Goal: Contribute content: Add original content to the website for others to see

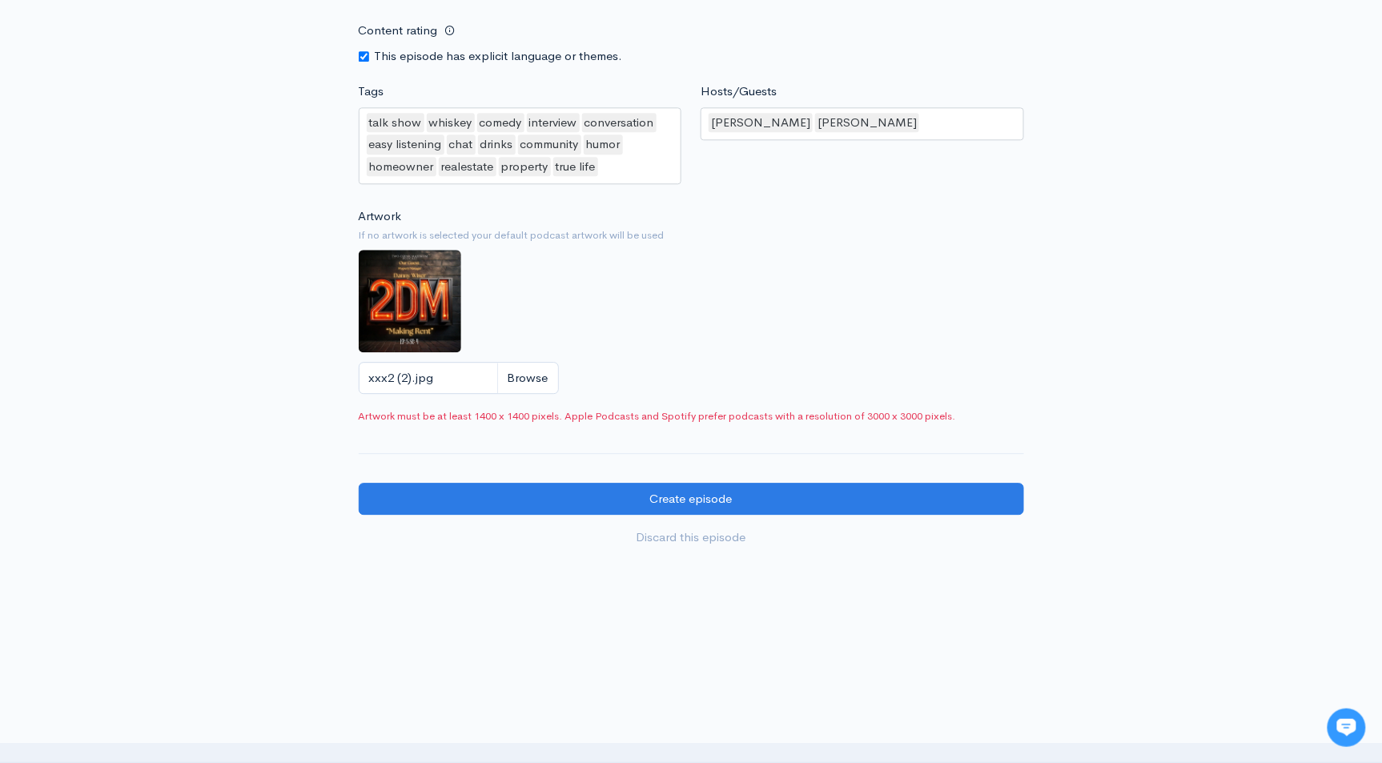
scroll to position [1305, 0]
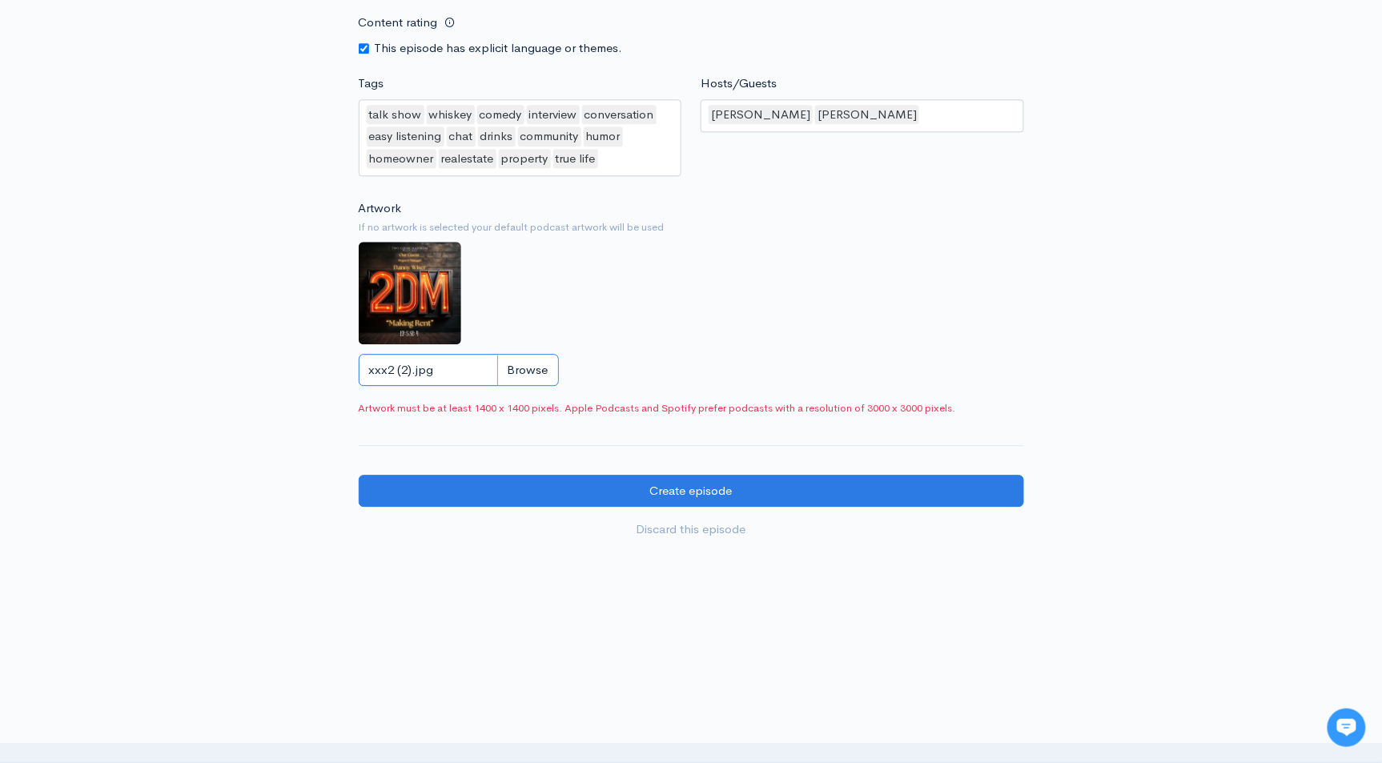
click at [525, 367] on input "xxx2 (2).jpg" at bounding box center [459, 370] width 200 height 33
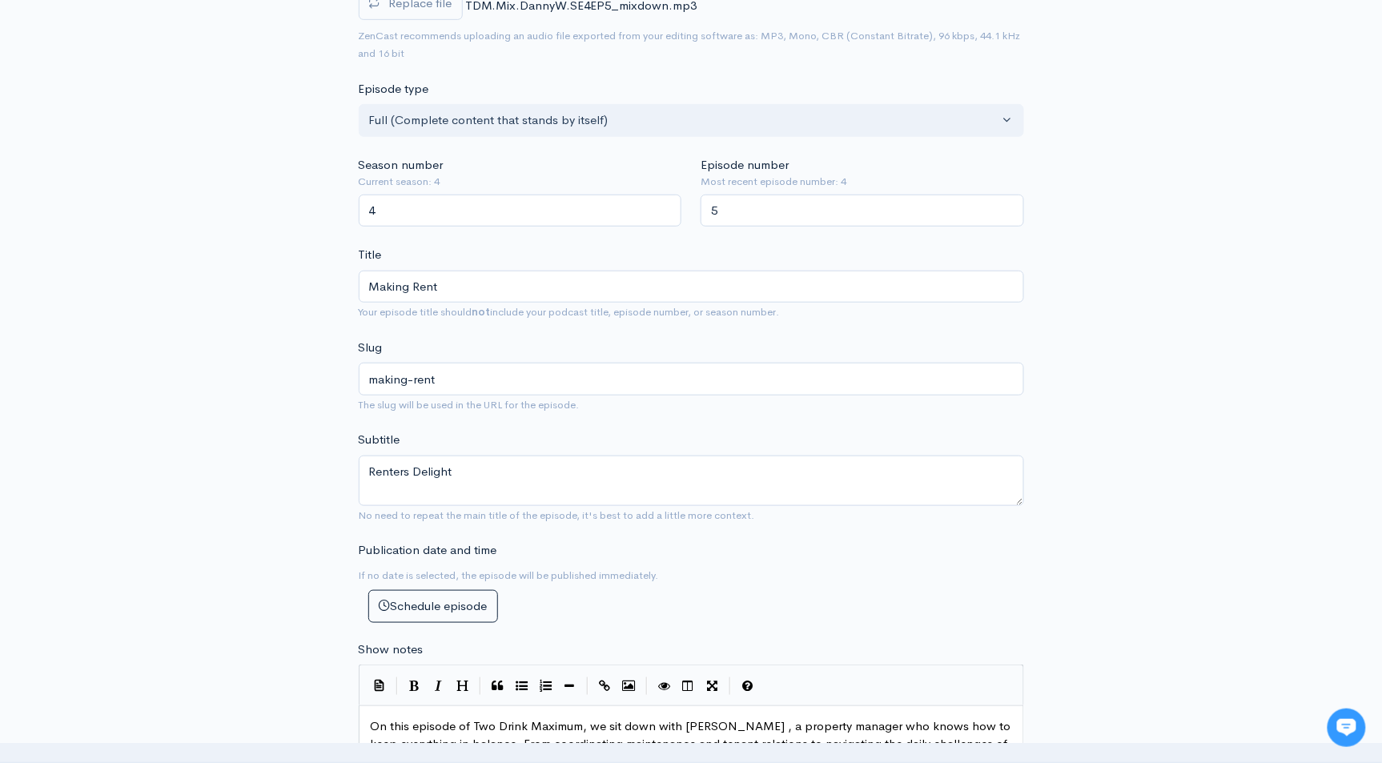
scroll to position [0, 0]
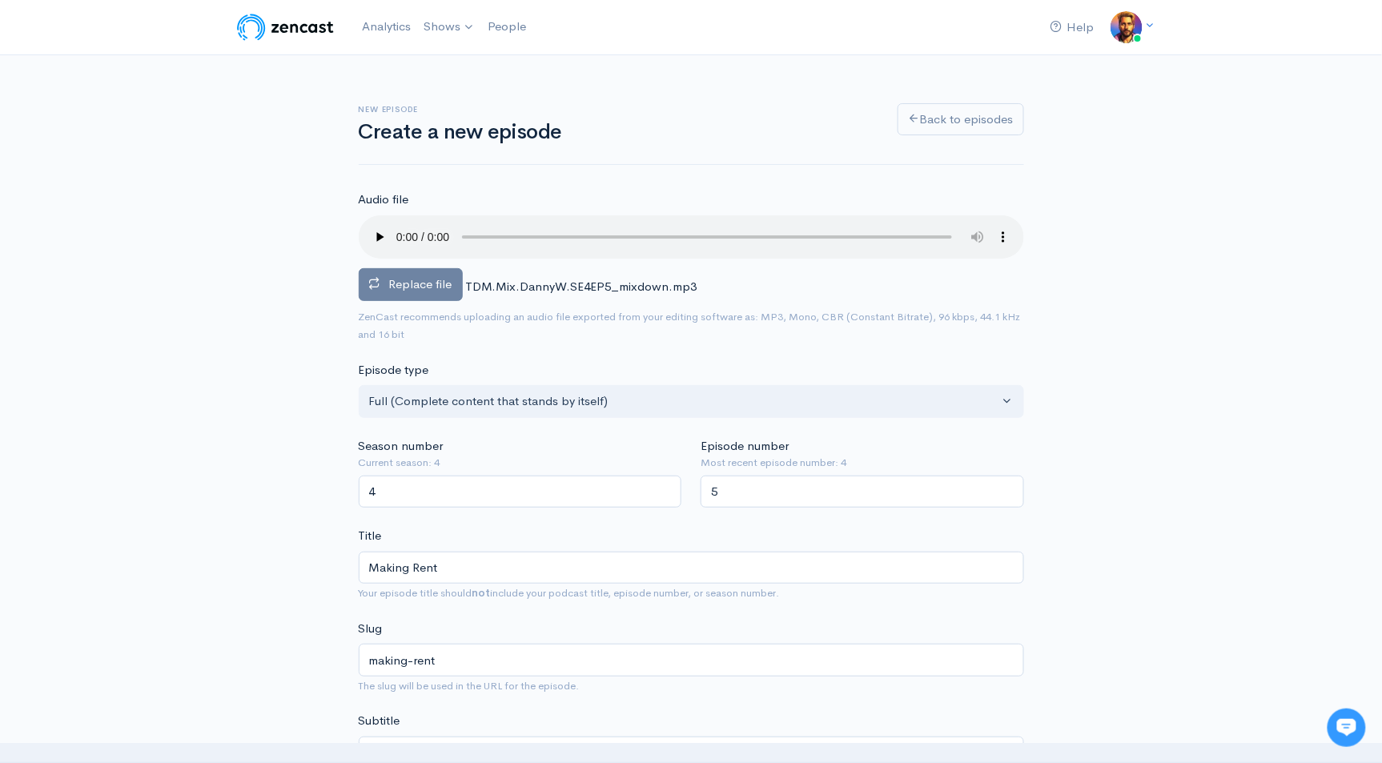
click at [404, 285] on span "Replace file" at bounding box center [420, 283] width 63 height 15
click at [0, 0] on input "Replace file" at bounding box center [0, 0] width 0 height 0
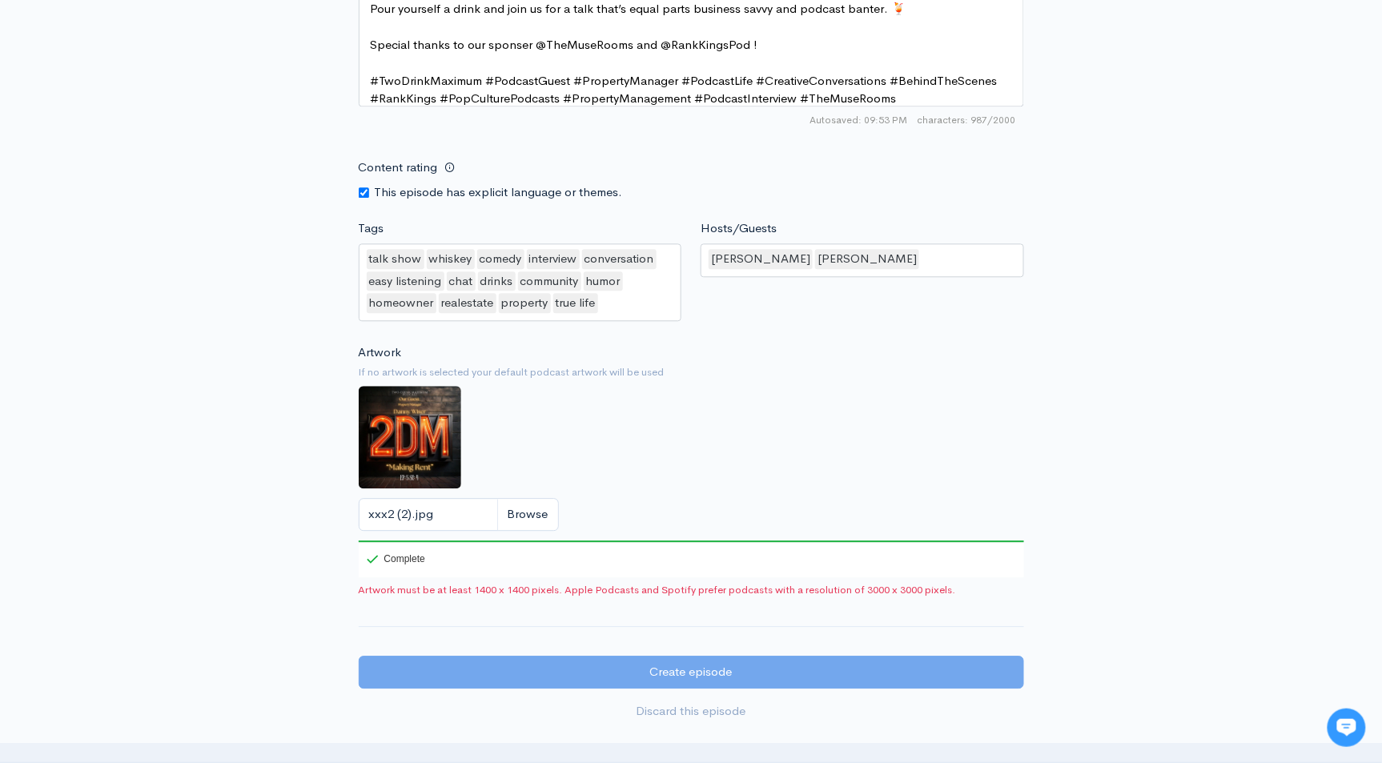
scroll to position [1349, 0]
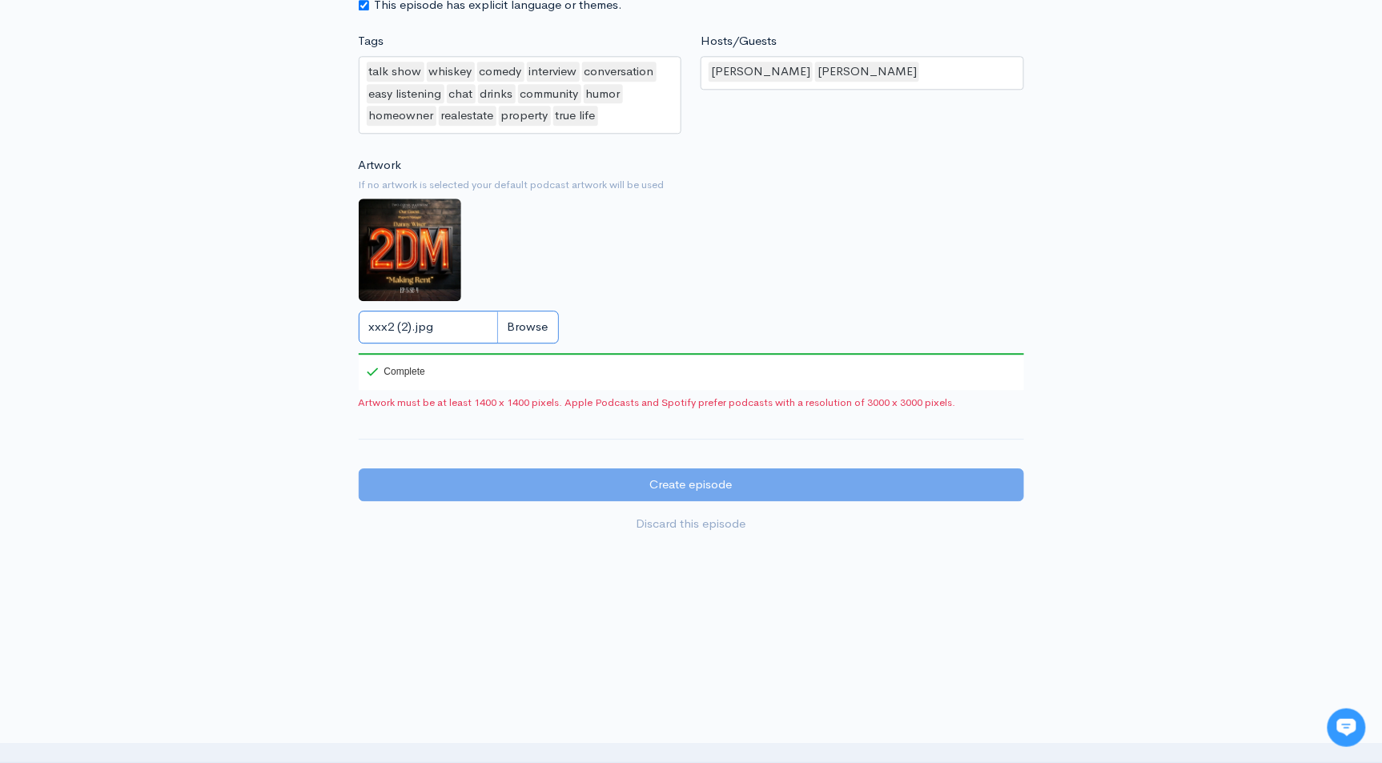
click at [516, 323] on input "xxx2 (2).jpg" at bounding box center [459, 327] width 200 height 33
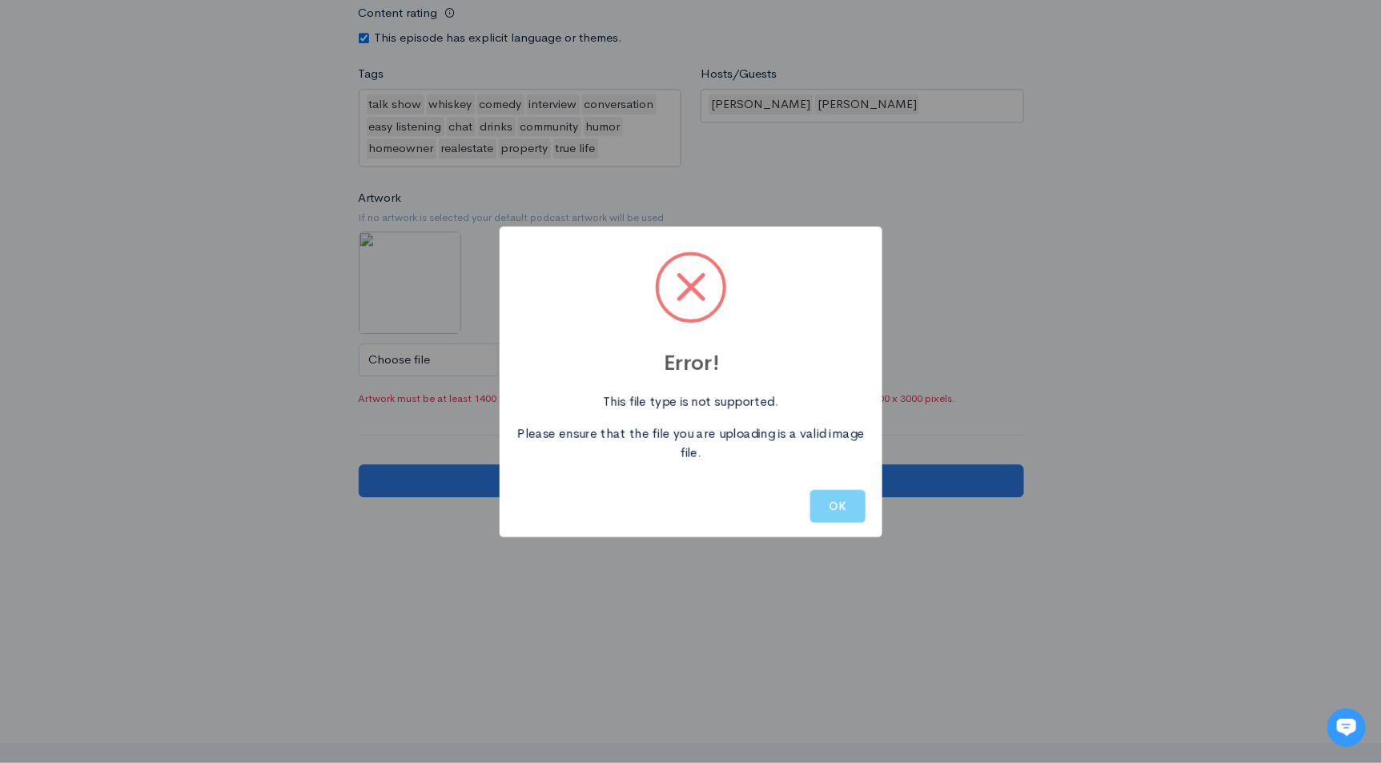
scroll to position [1312, 0]
click at [836, 508] on button "OK" at bounding box center [837, 506] width 55 height 33
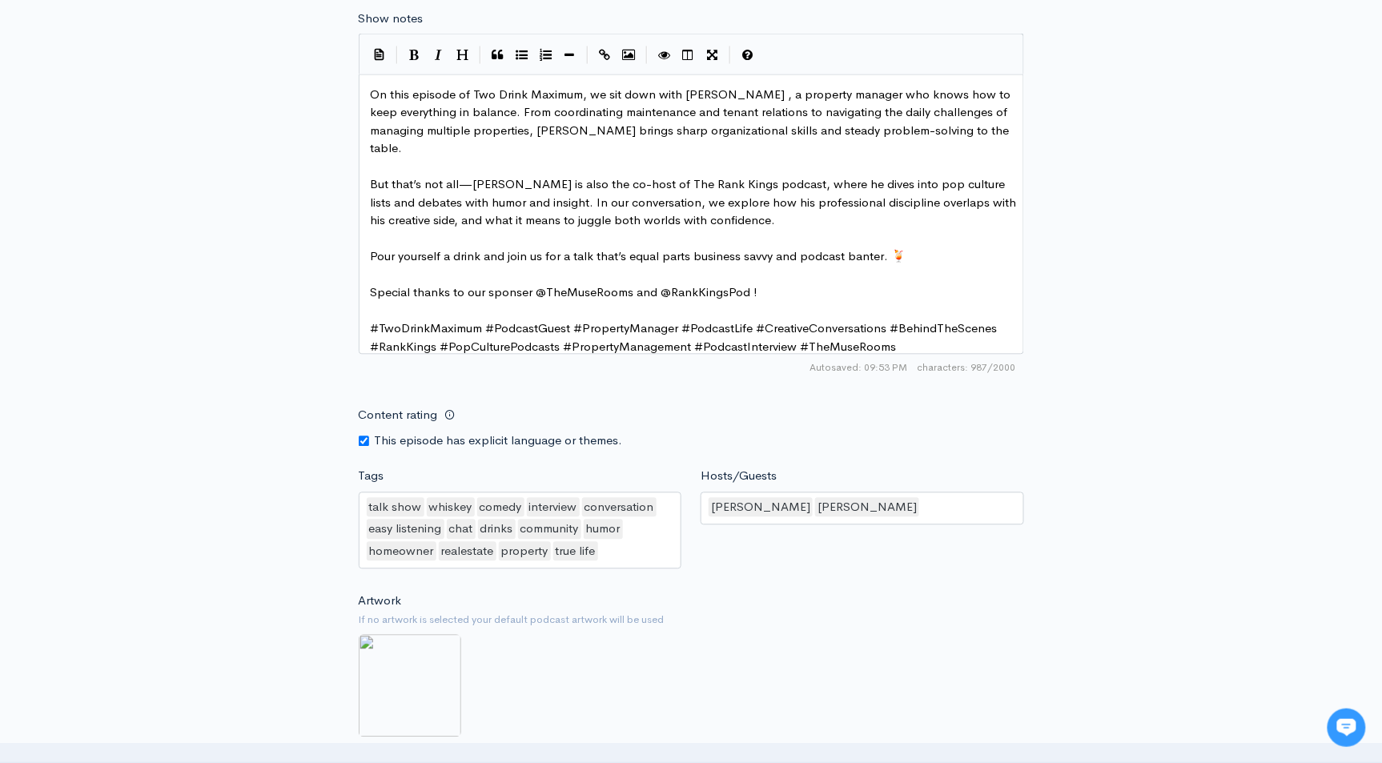
scroll to position [1349, 0]
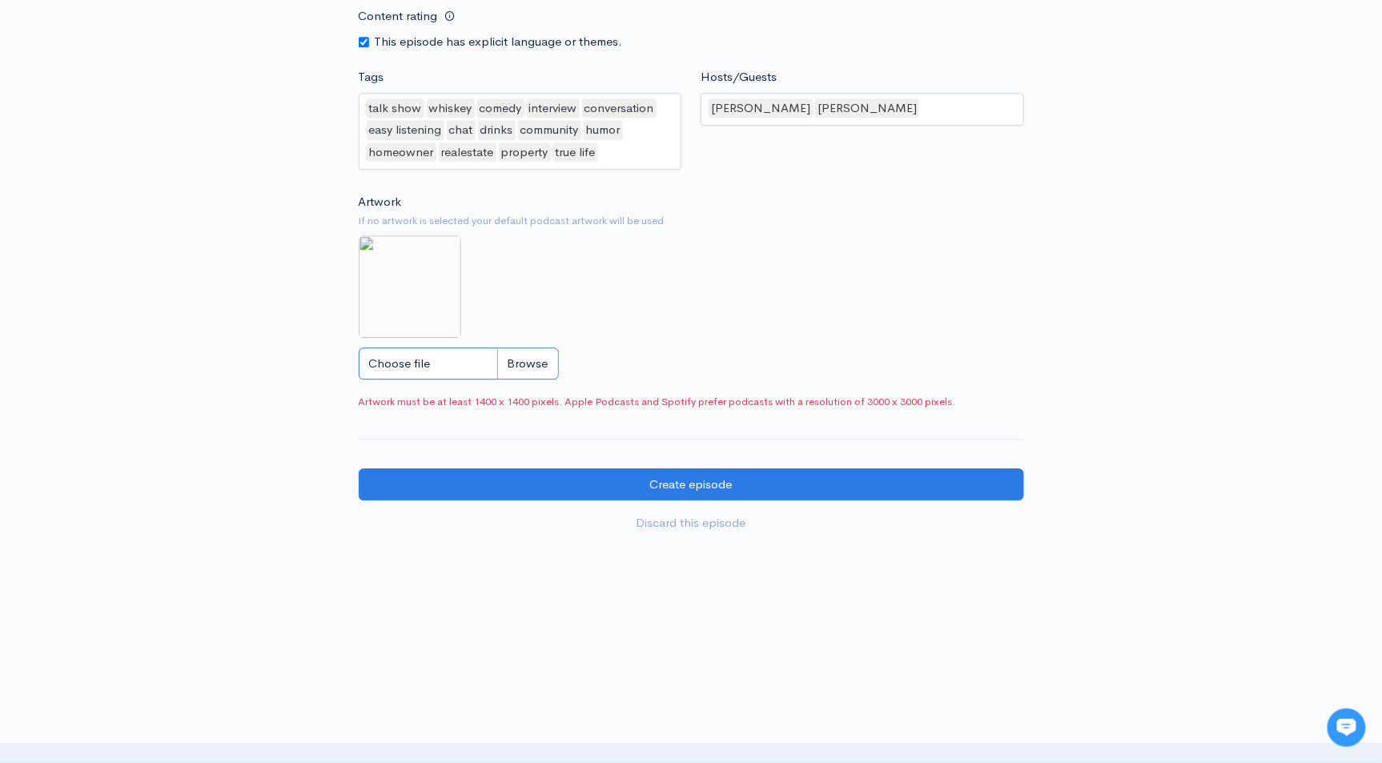
click at [531, 361] on input "Choose file" at bounding box center [459, 364] width 200 height 33
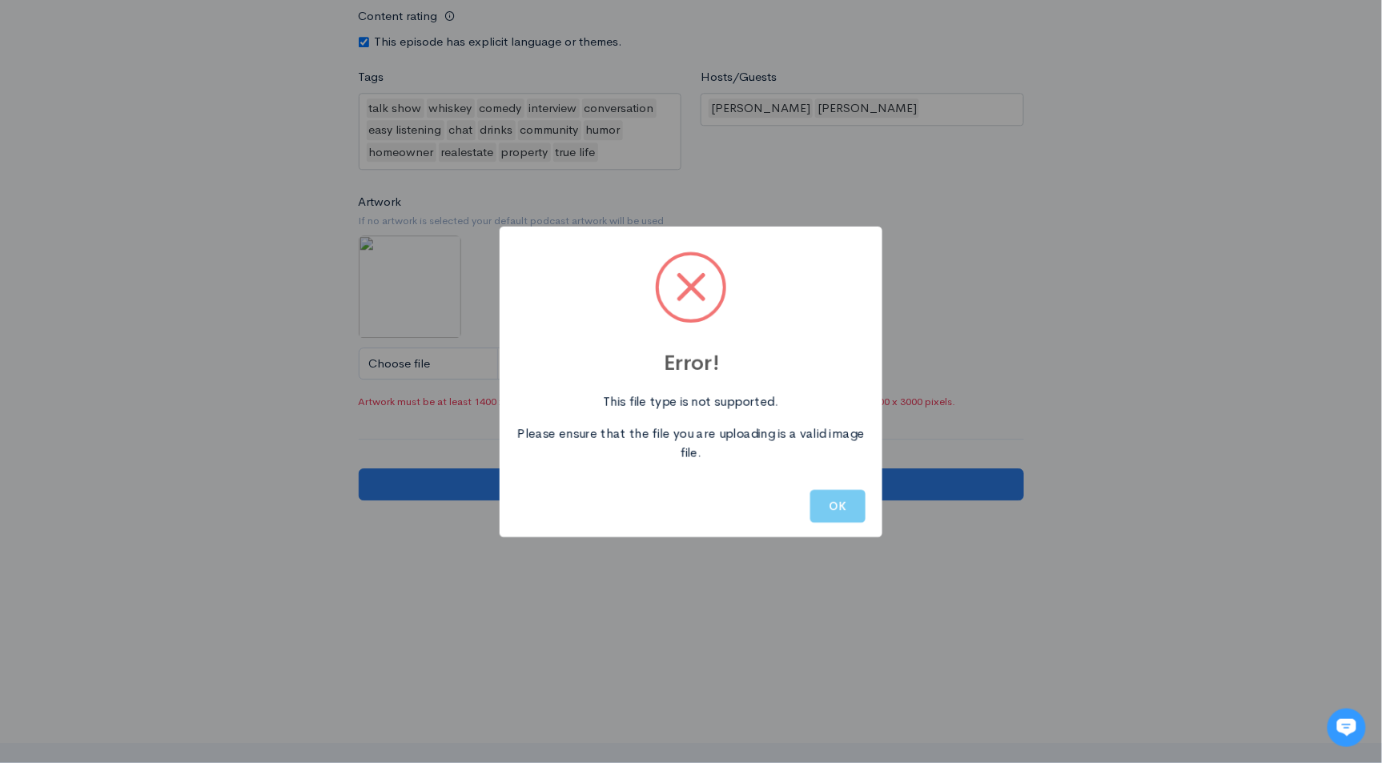
click at [838, 498] on button "OK" at bounding box center [837, 506] width 55 height 33
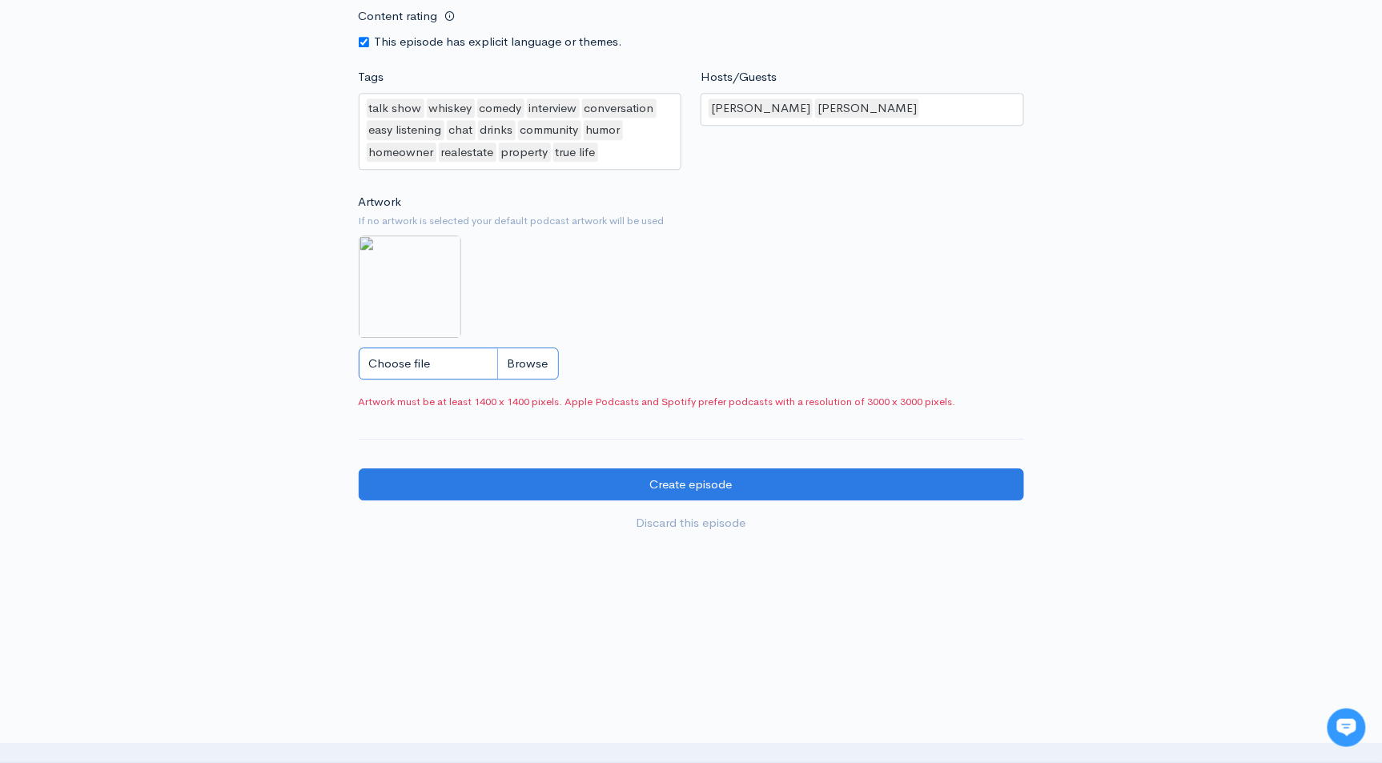
click at [543, 352] on input "Choose file" at bounding box center [459, 364] width 200 height 33
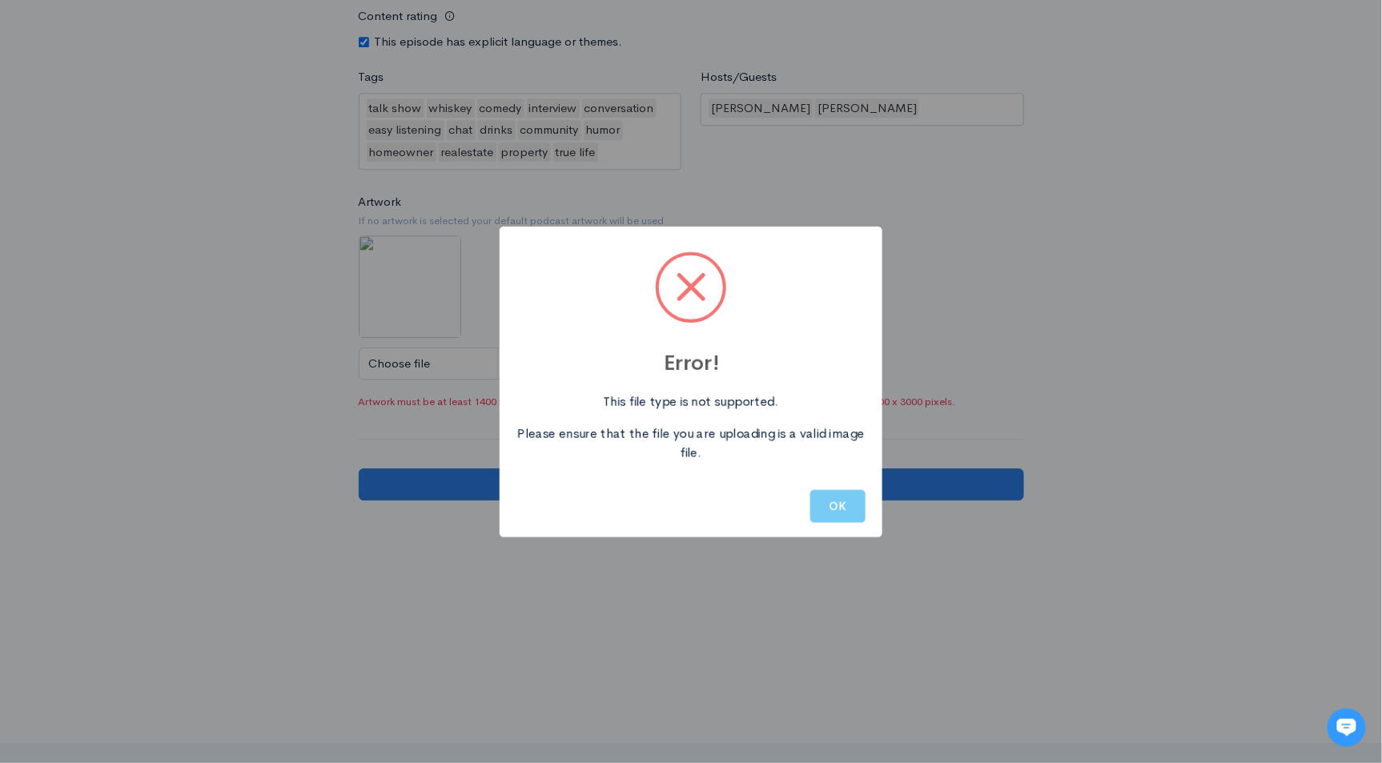
click at [843, 517] on button "OK" at bounding box center [837, 506] width 55 height 33
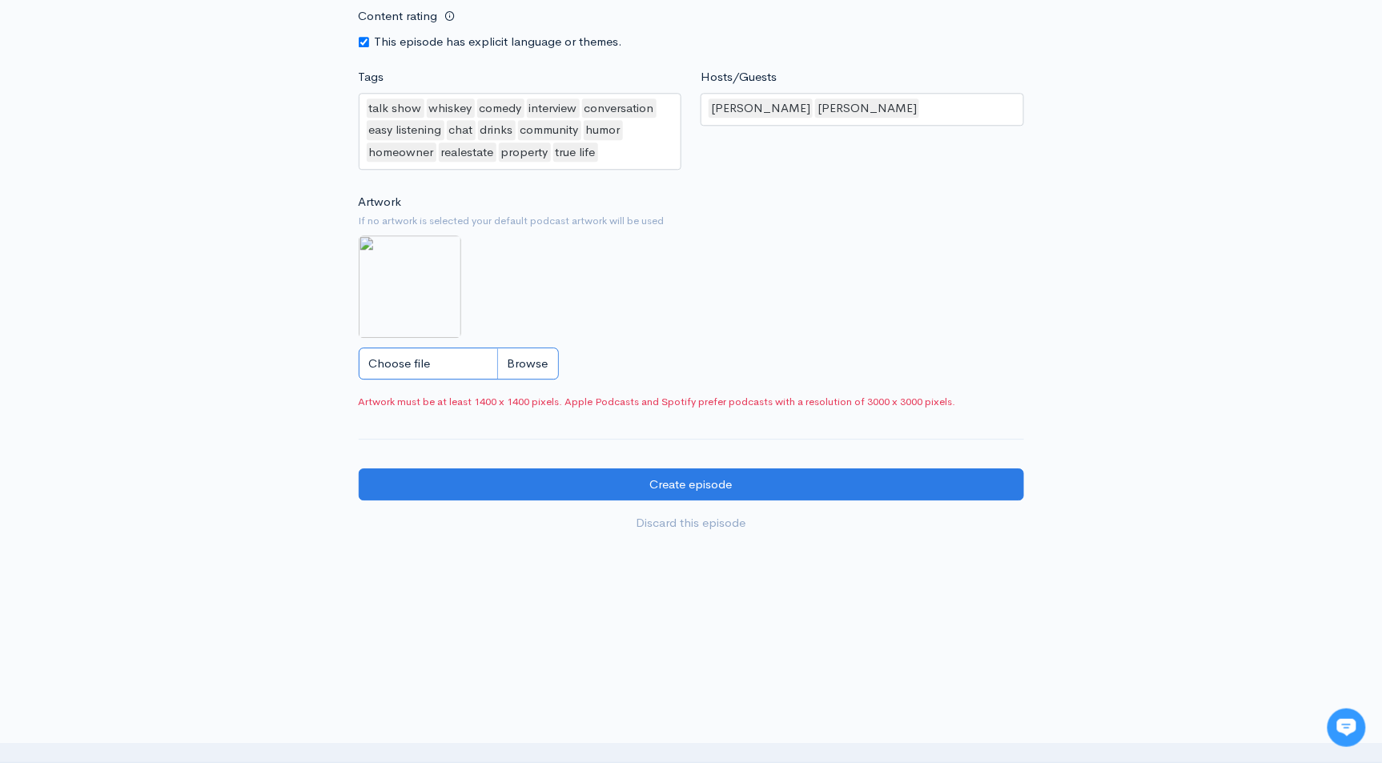
click at [549, 356] on input "Choose file" at bounding box center [459, 364] width 200 height 33
type input "C:\fakepath\xxx2 (4).png"
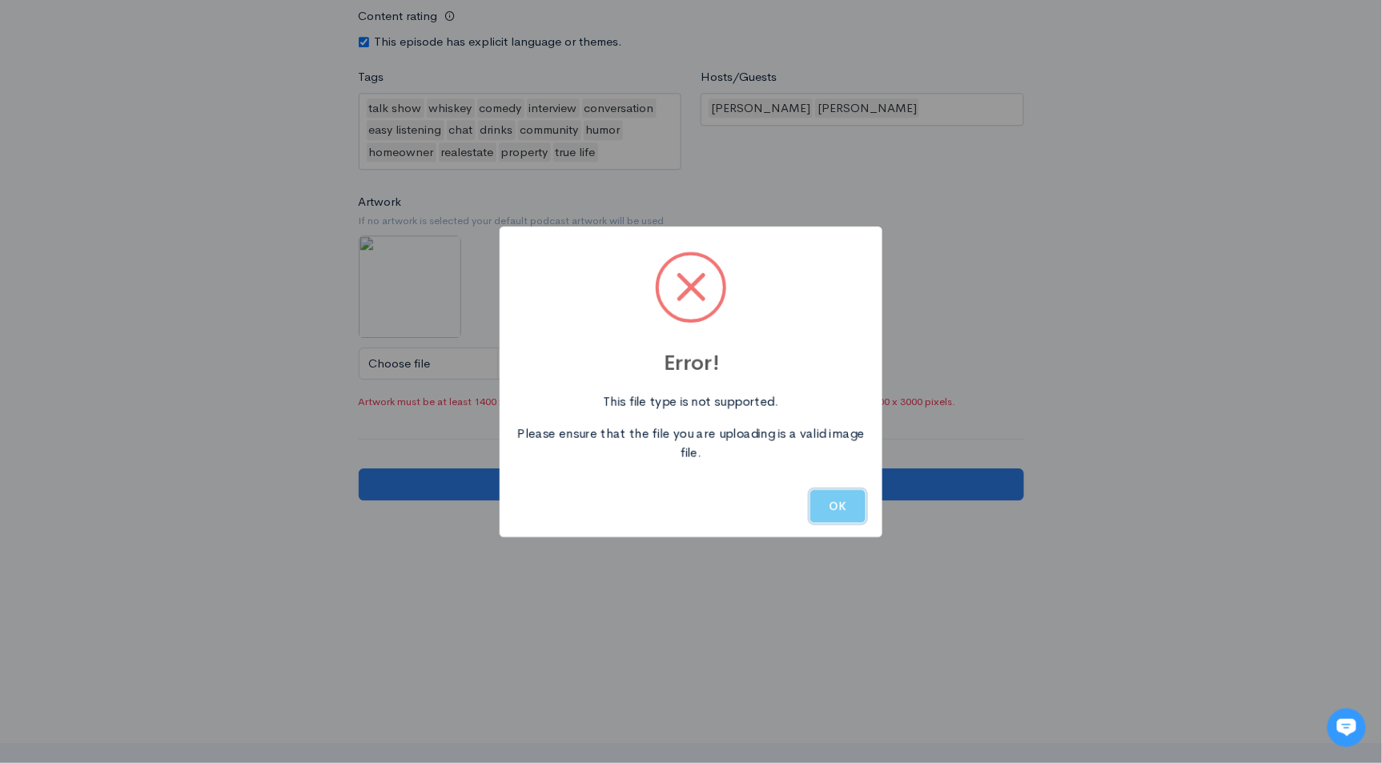
click at [842, 515] on button "OK" at bounding box center [837, 506] width 55 height 33
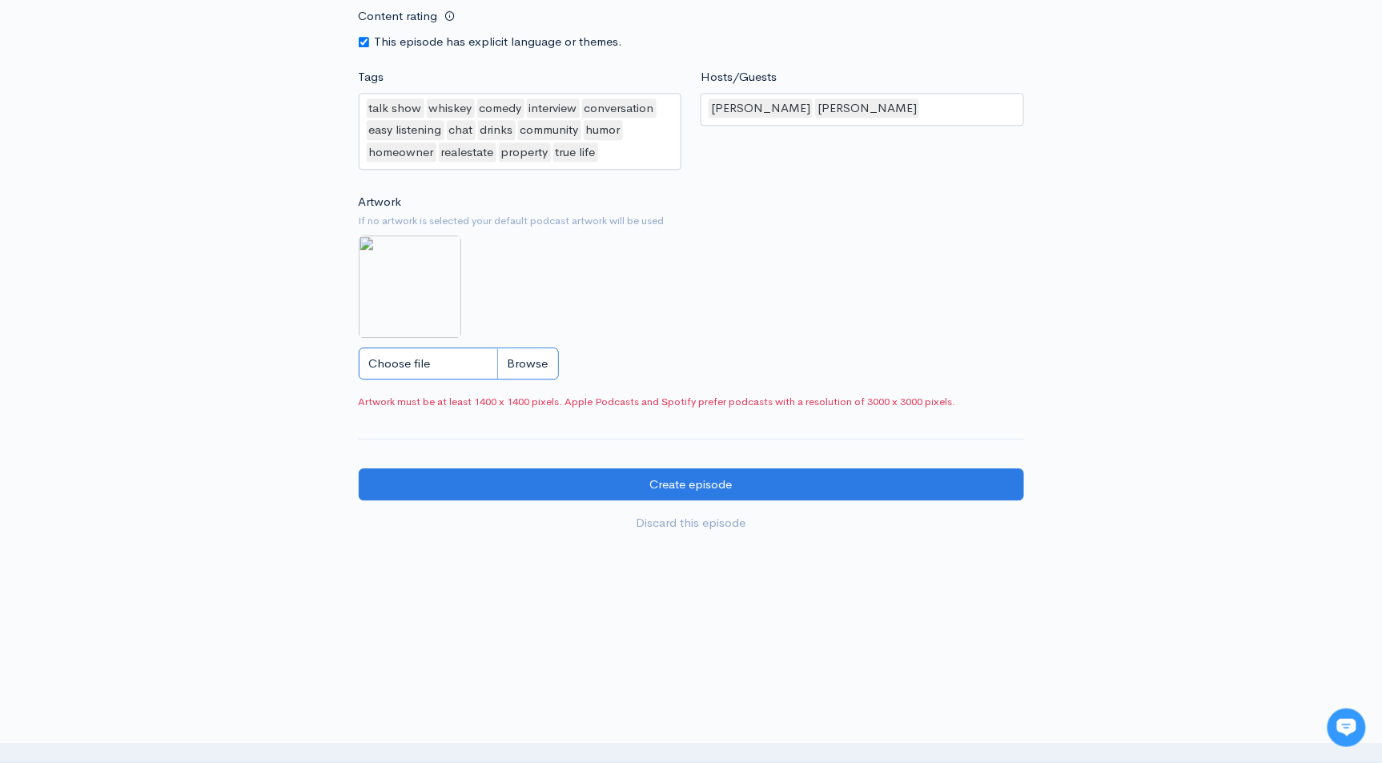
click at [548, 356] on input "Choose file" at bounding box center [459, 364] width 200 height 33
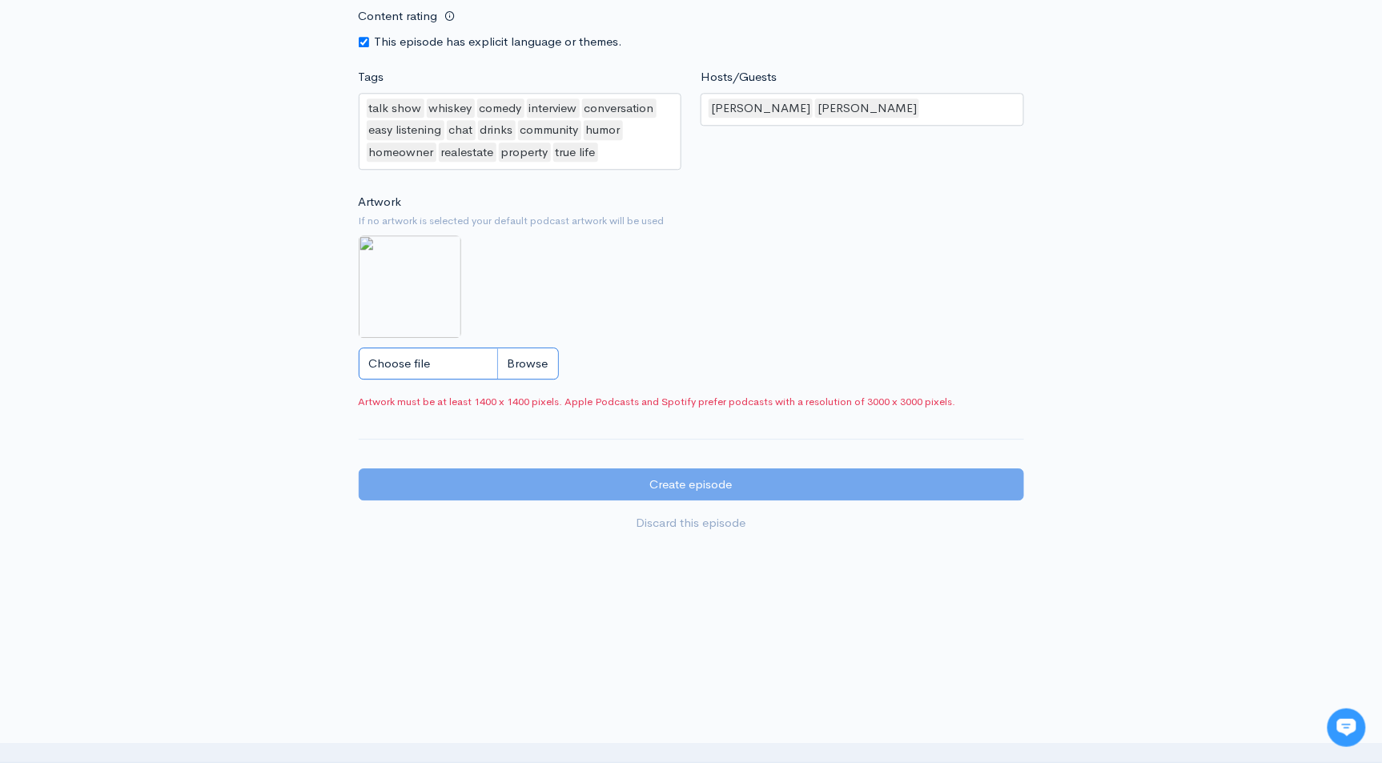
click at [444, 363] on input "Choose file" at bounding box center [459, 364] width 200 height 33
click at [655, 355] on div "Choose file" at bounding box center [692, 364] width 666 height 33
click at [532, 362] on input "Choose file" at bounding box center [459, 364] width 200 height 33
type input "C:\fakepath\xxx2 (2).jpg"
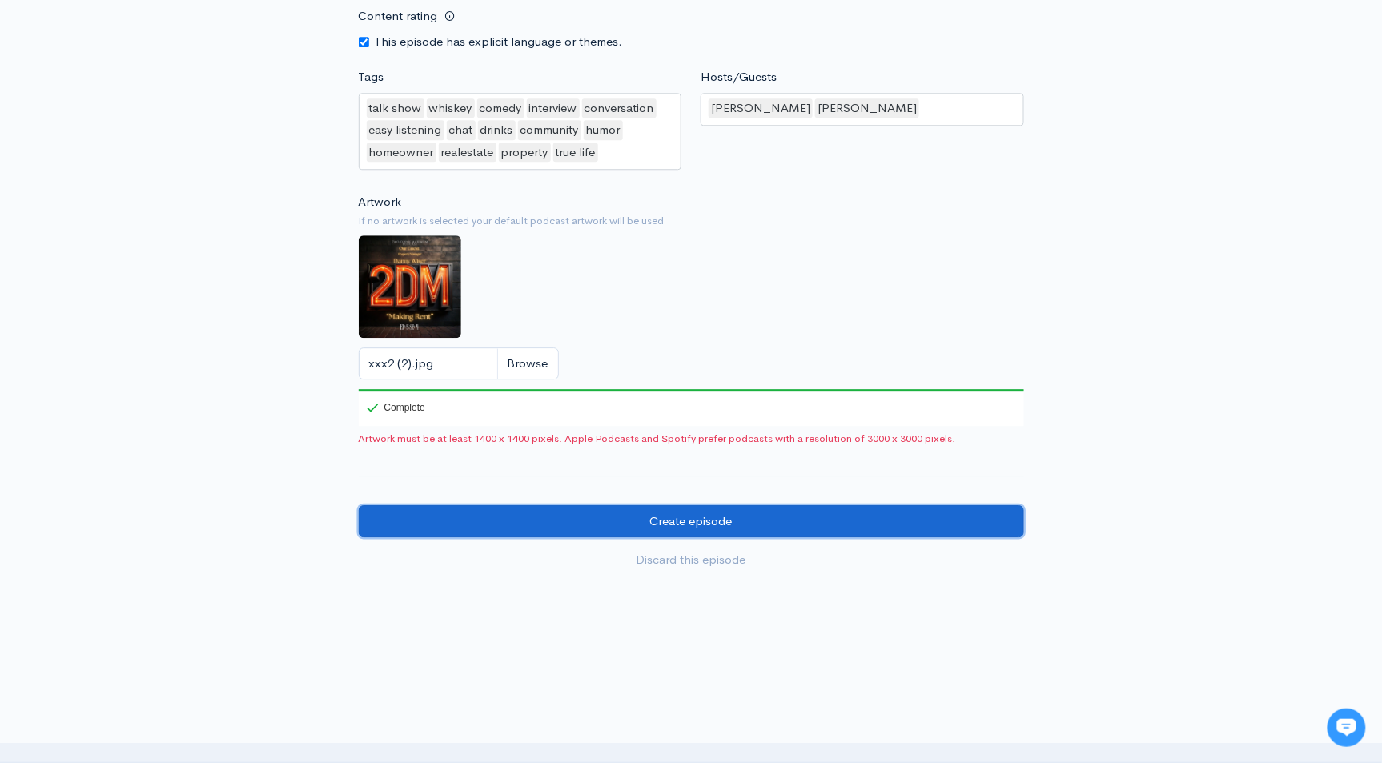
click at [701, 521] on input "Create episode" at bounding box center [692, 521] width 666 height 33
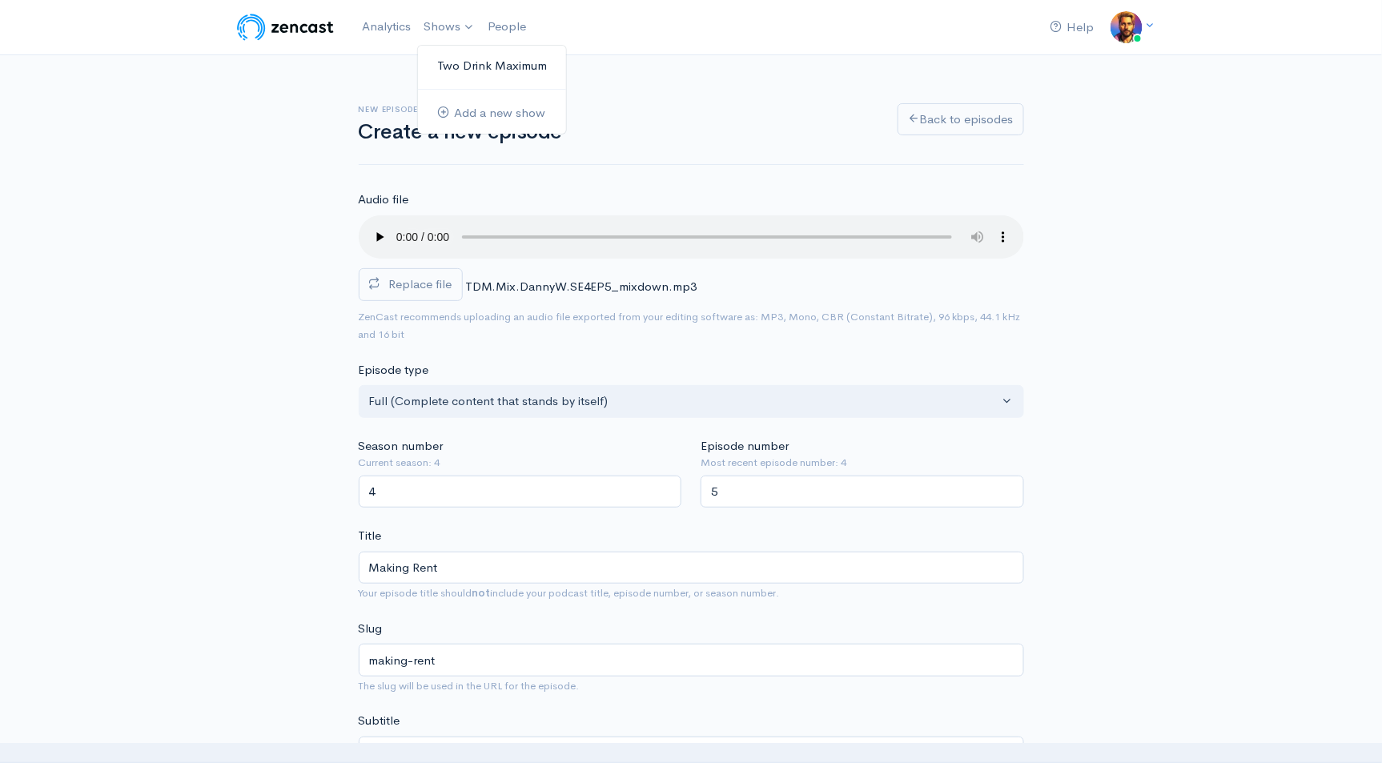
click at [469, 74] on link "Two Drink Maximum" at bounding box center [492, 66] width 148 height 28
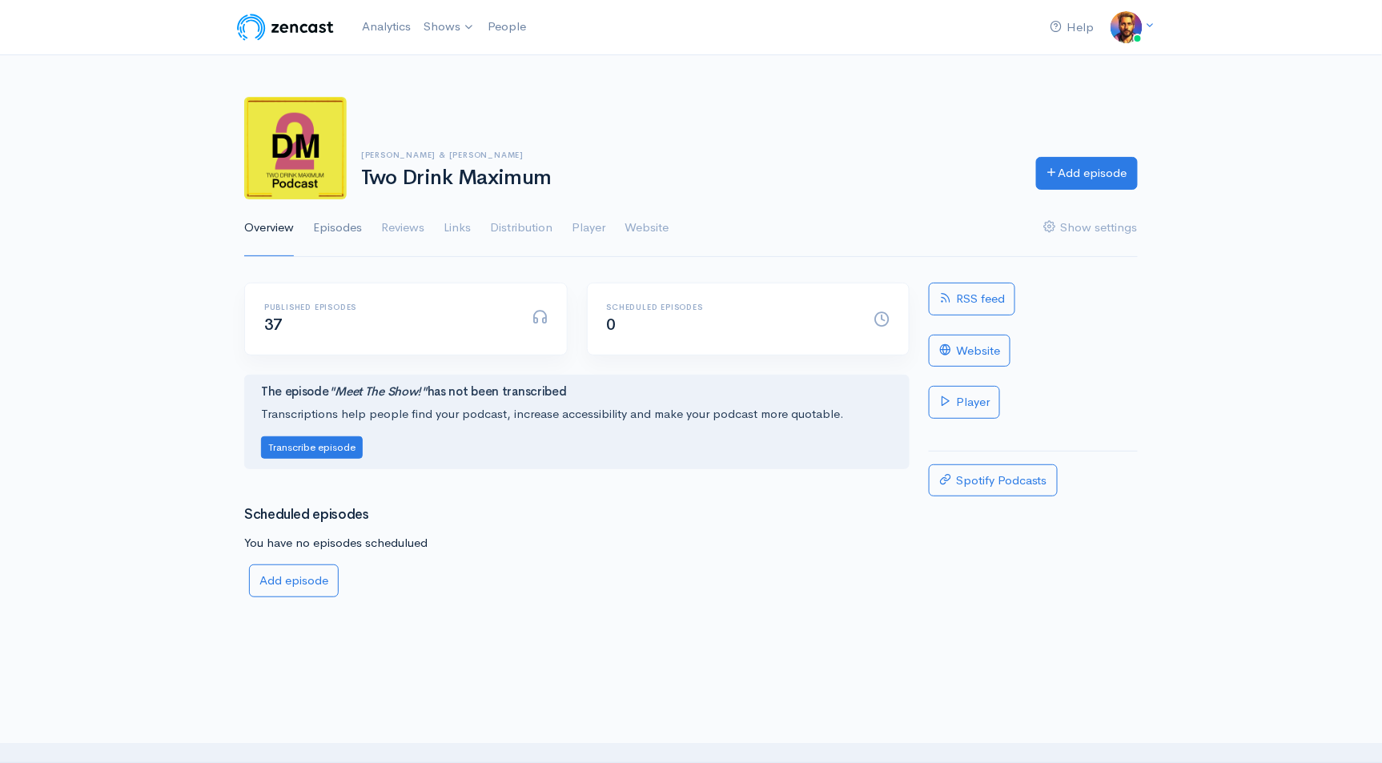
click at [346, 219] on link "Episodes" at bounding box center [337, 228] width 49 height 58
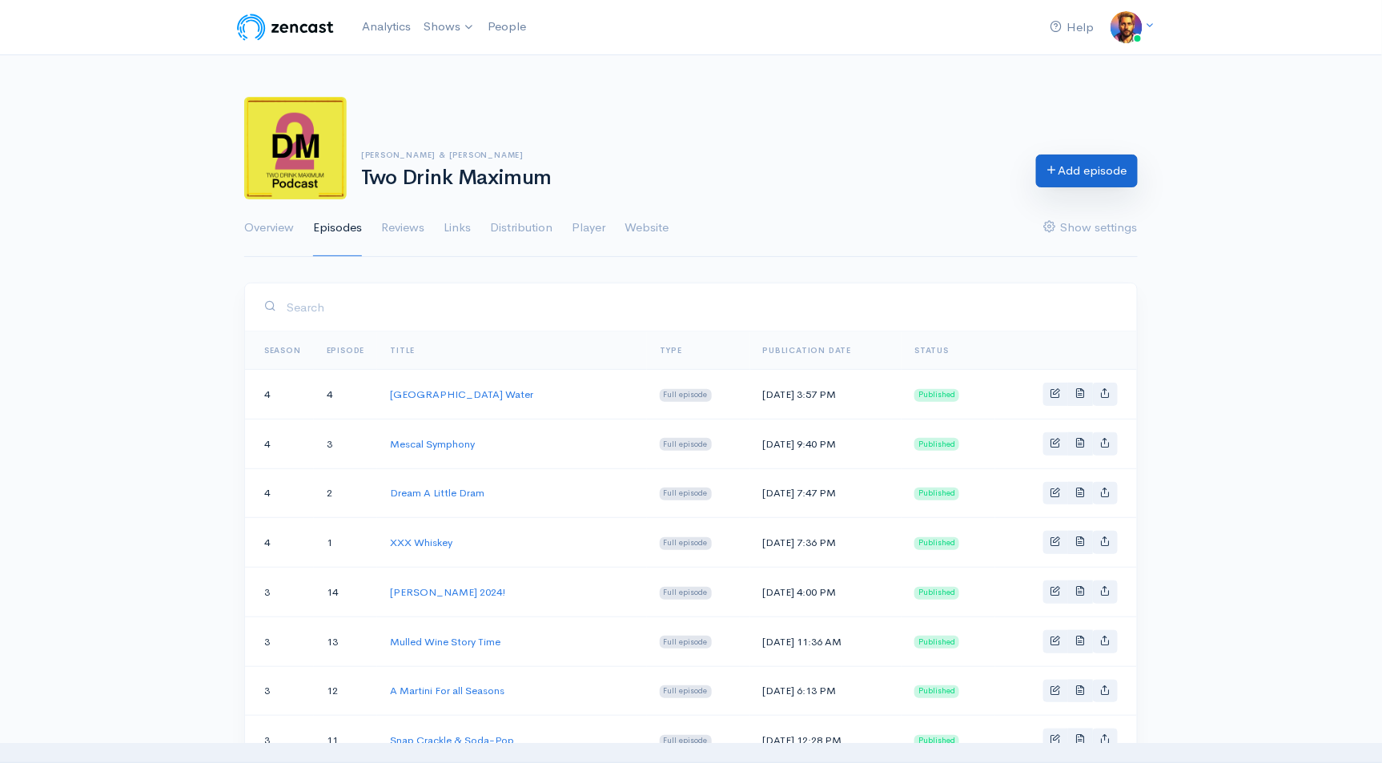
click at [1071, 173] on link "Add episode" at bounding box center [1087, 171] width 102 height 33
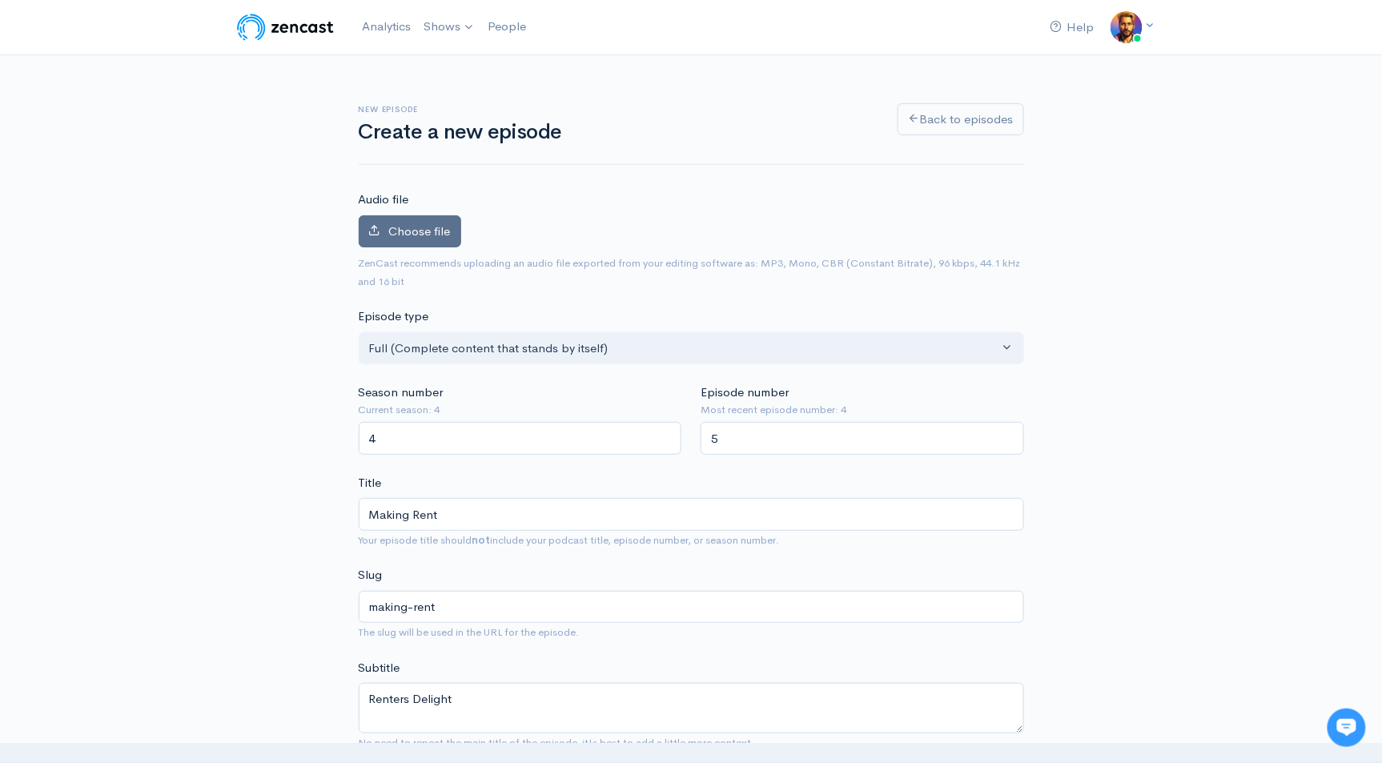
click at [426, 223] on span "Choose file" at bounding box center [420, 230] width 62 height 15
click at [0, 0] on input "Choose file" at bounding box center [0, 0] width 0 height 0
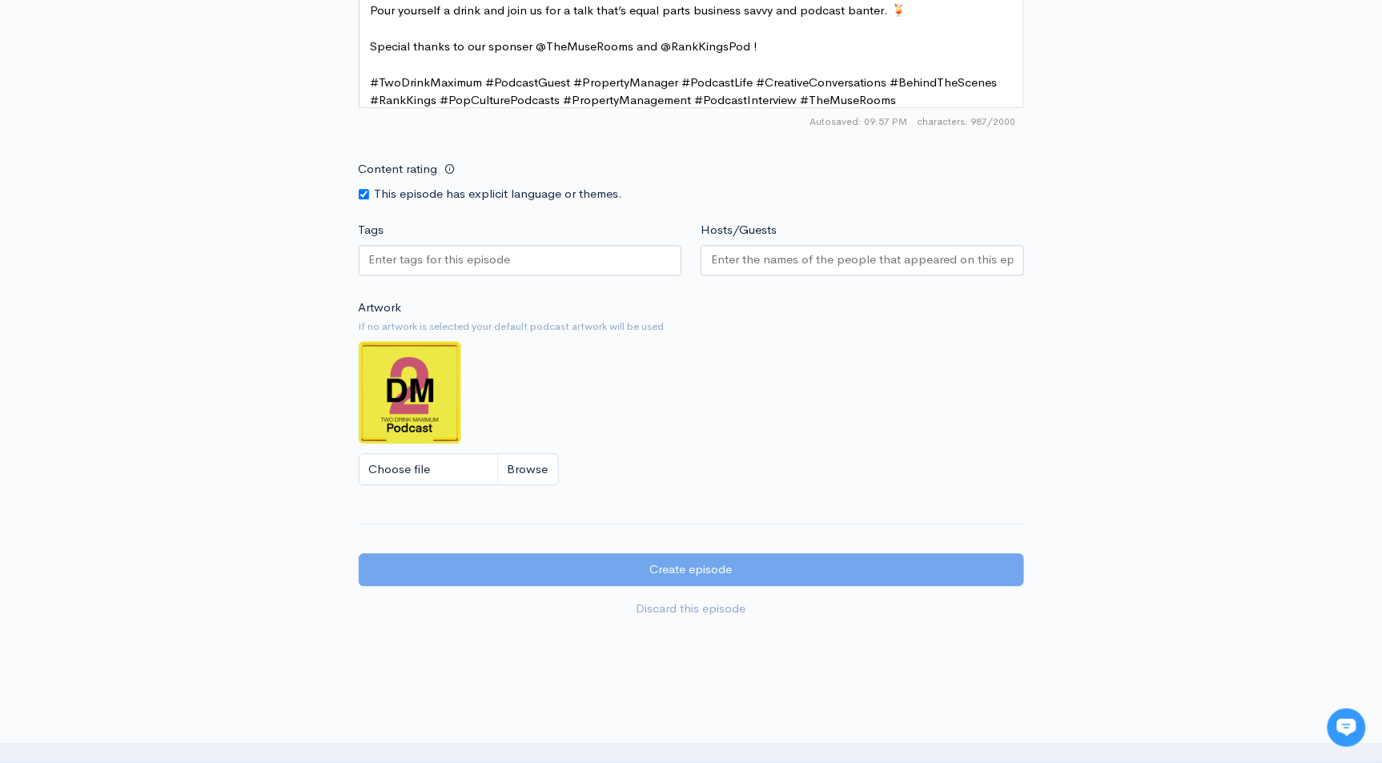
scroll to position [1186, 0]
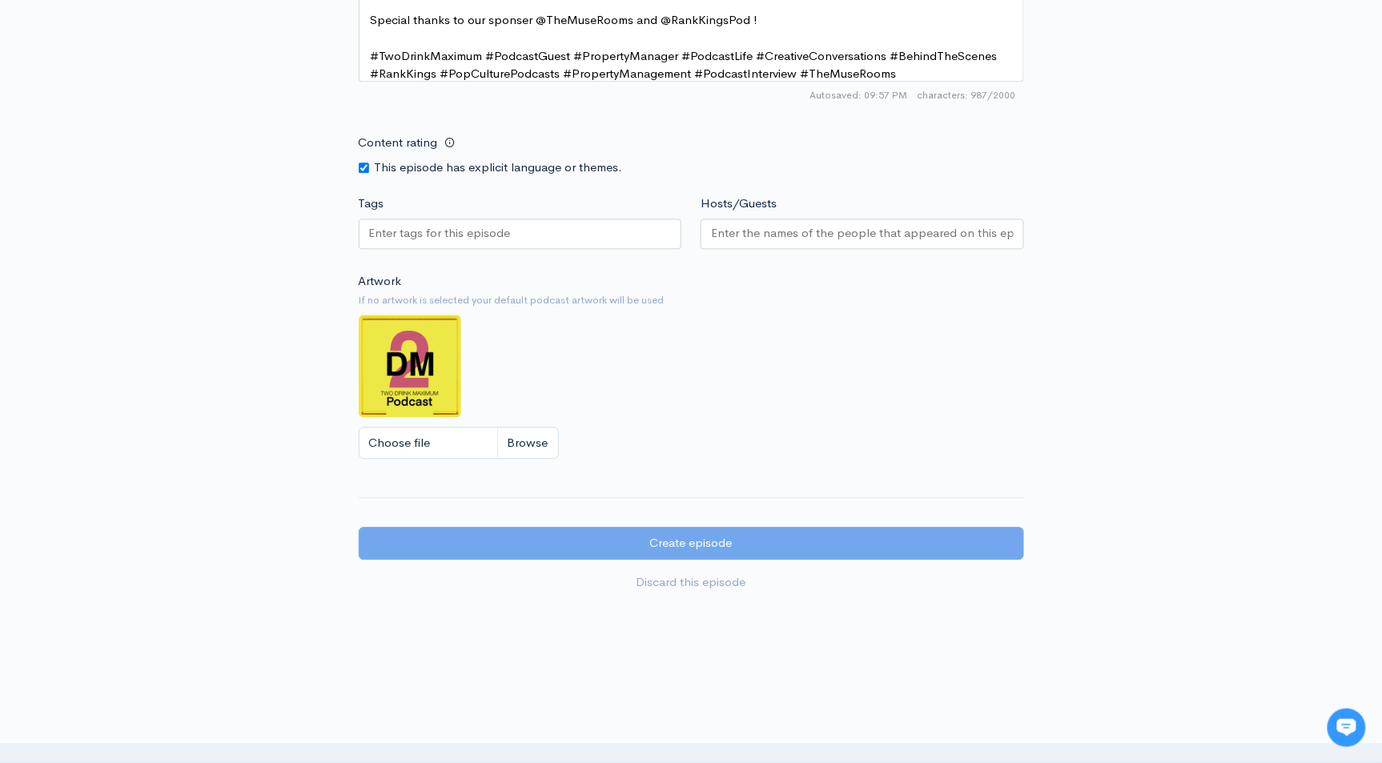
click at [463, 227] on input "Tags" at bounding box center [441, 233] width 144 height 18
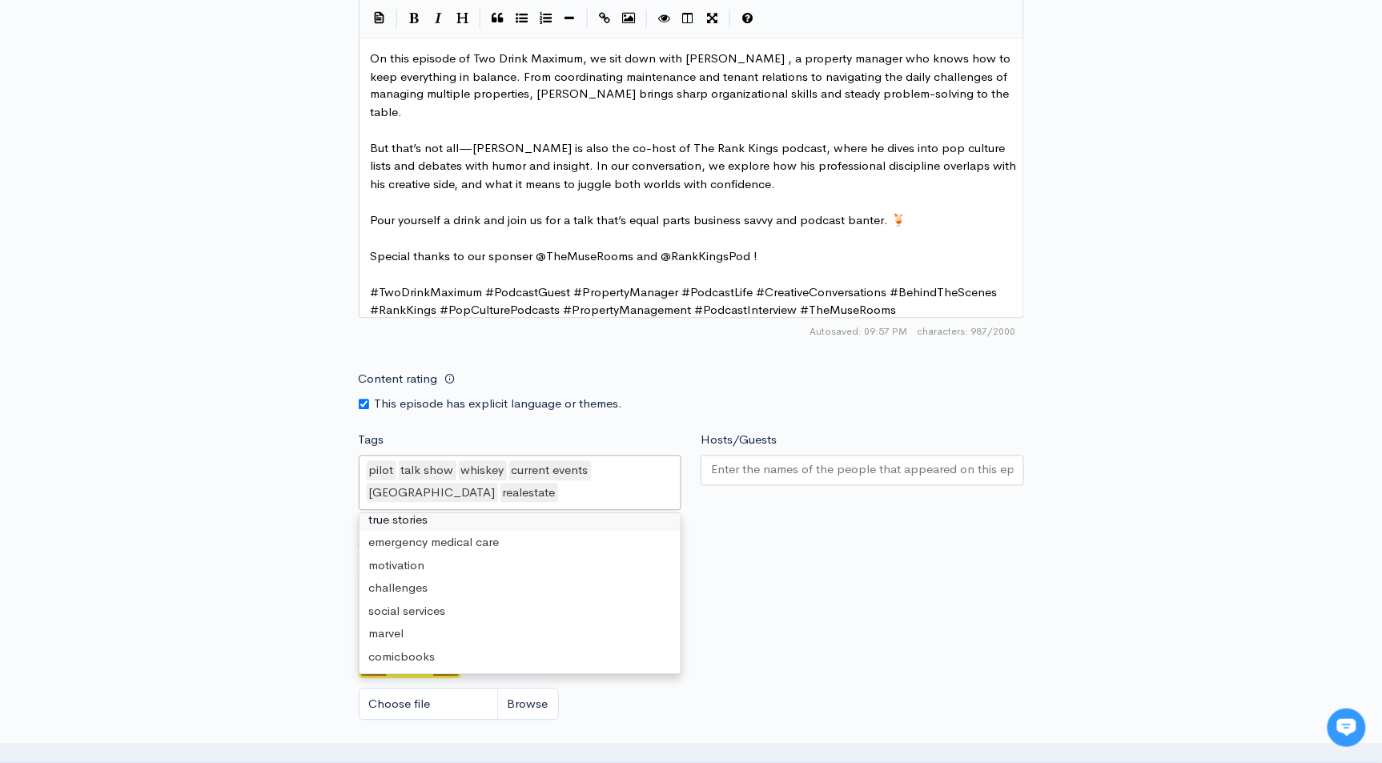
scroll to position [4115, 0]
click at [787, 522] on form "Audio file 57 Uploading: 57% 59 MB of 104 MB · 34s left ZenCast recommends uplo…" at bounding box center [692, 51] width 666 height 1619
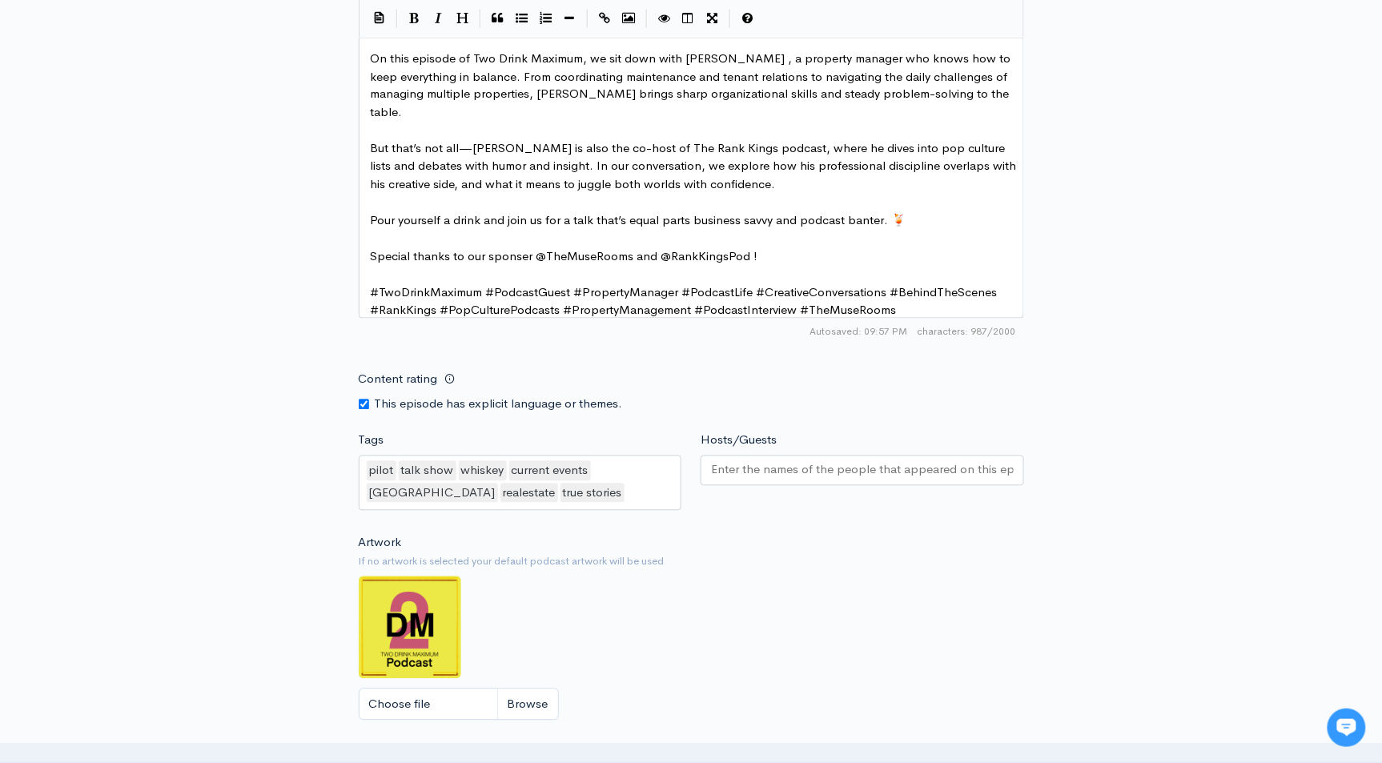
click at [766, 461] on input "Hosts/Guests" at bounding box center [862, 470] width 303 height 18
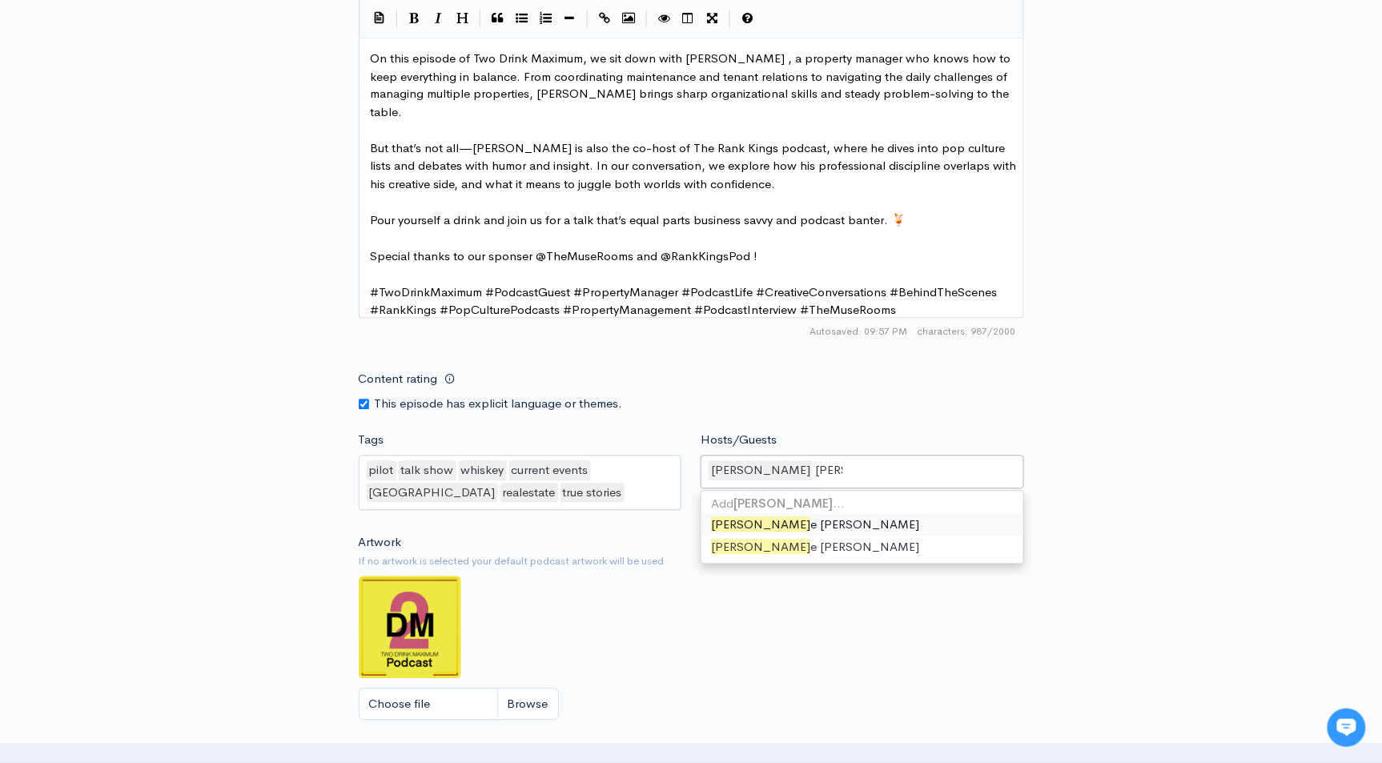
type input "chase"
type input "d"
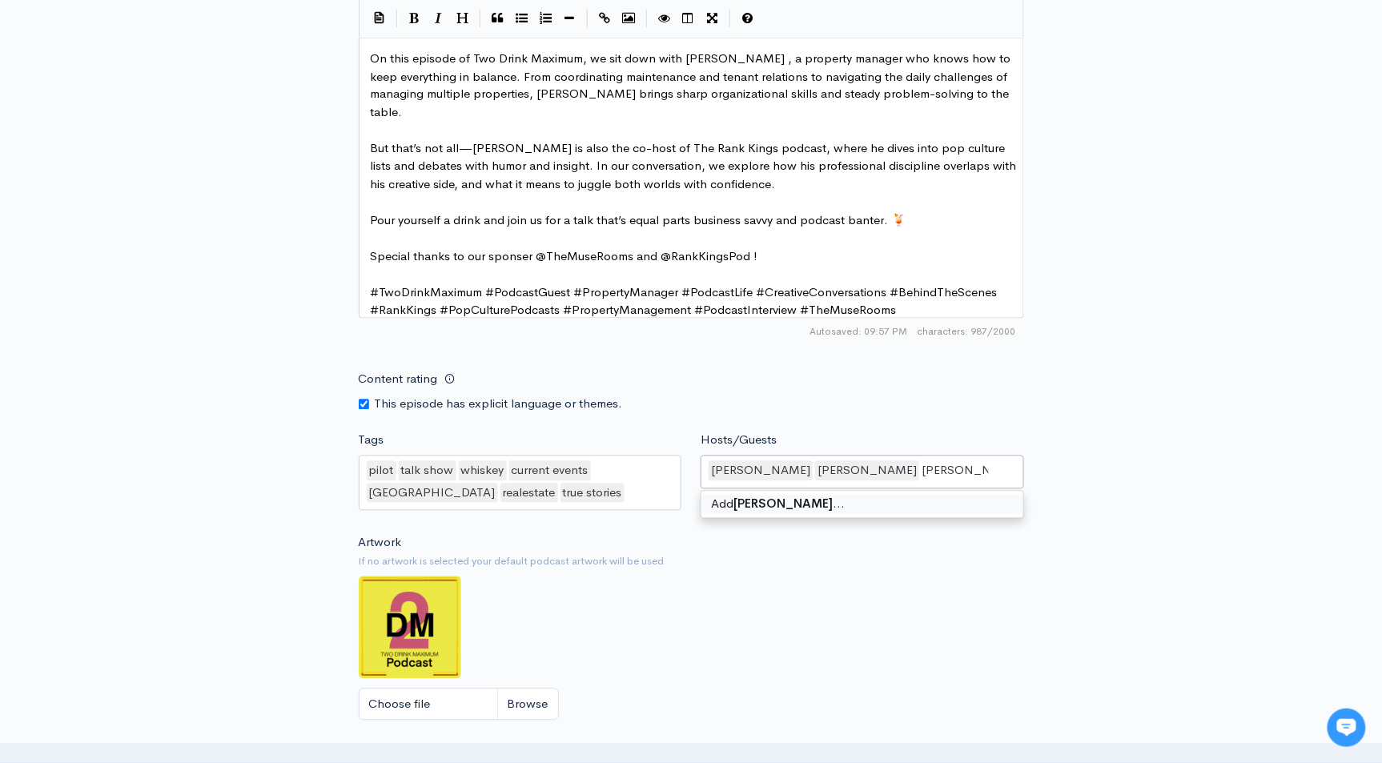
type input "[PERSON_NAME]"
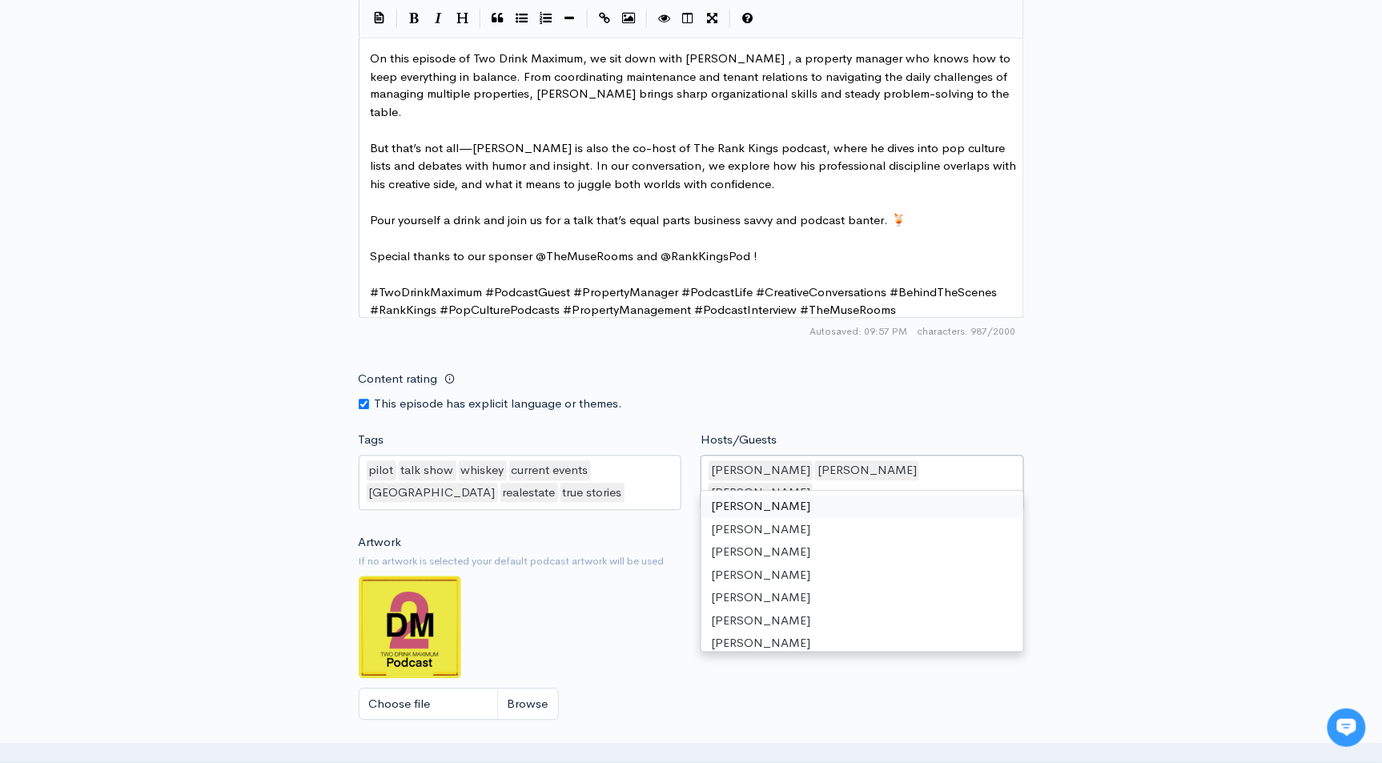
click at [859, 377] on div "Content rating This episode has explicit language or themes." at bounding box center [691, 389] width 685 height 50
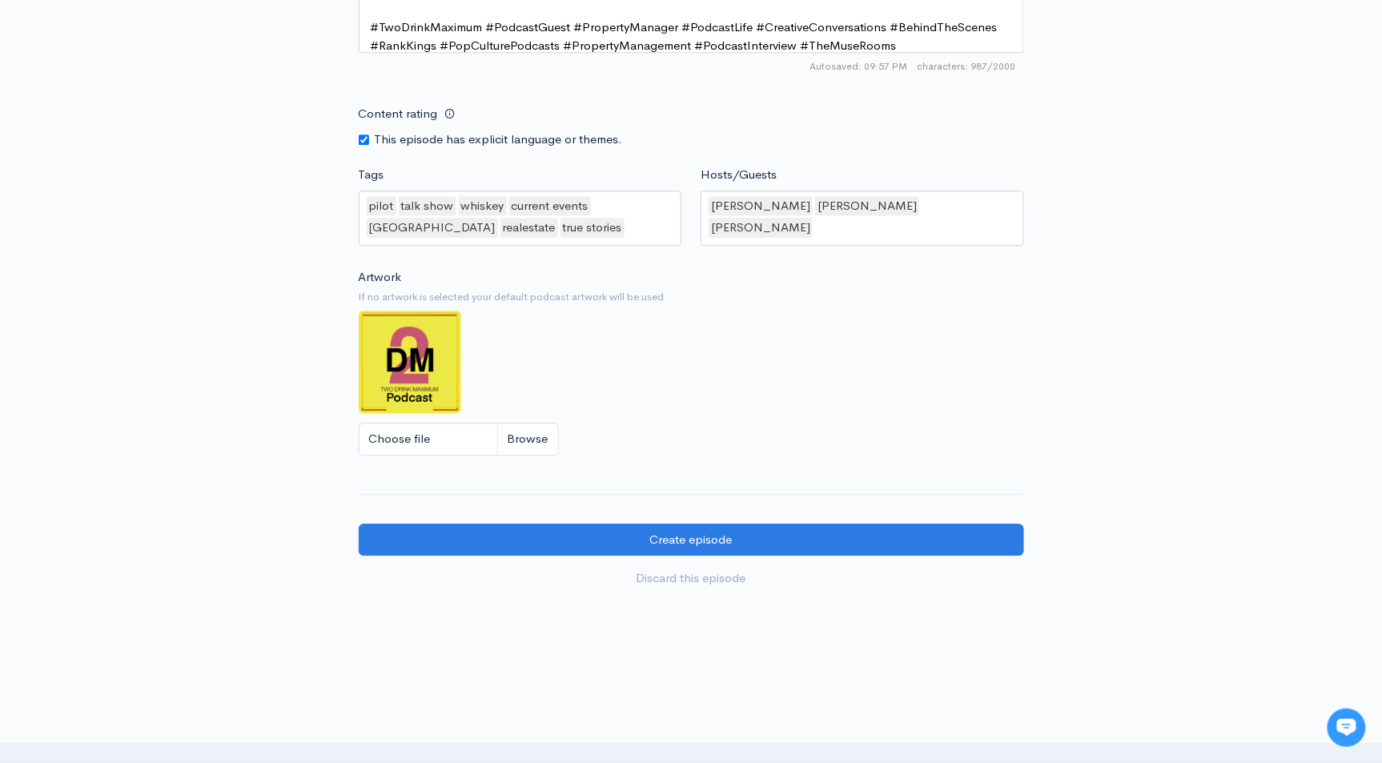
scroll to position [1306, 0]
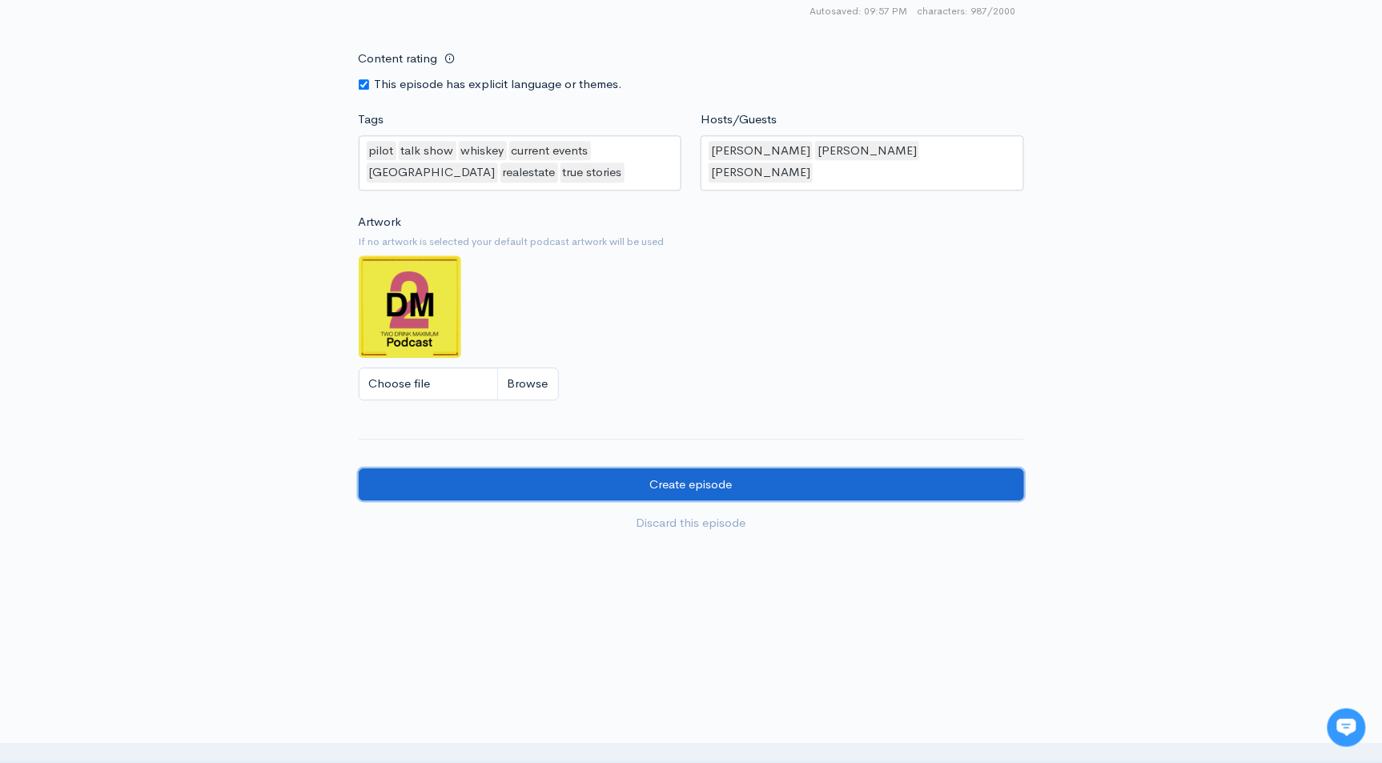
click at [661, 482] on input "Create episode" at bounding box center [692, 484] width 666 height 33
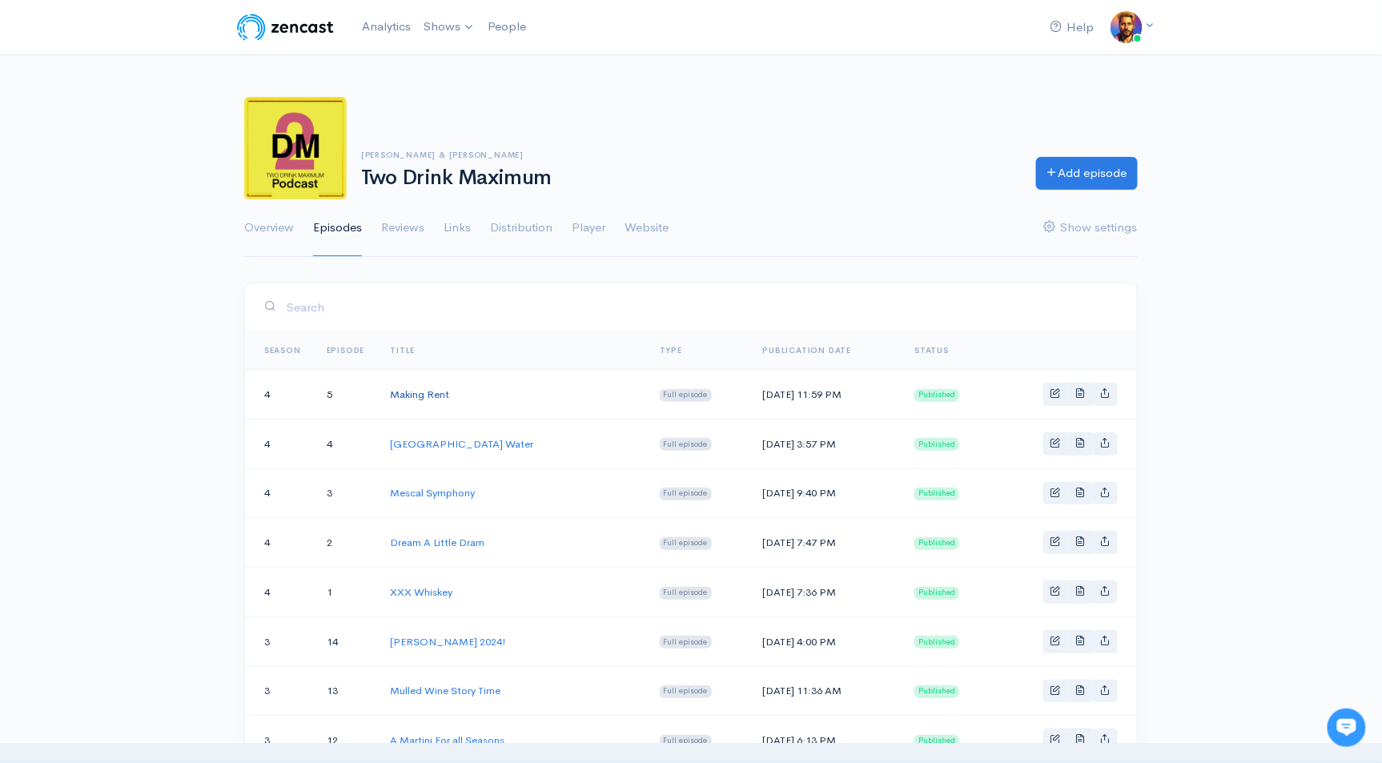
click at [424, 398] on link "Making Rent" at bounding box center [419, 395] width 59 height 14
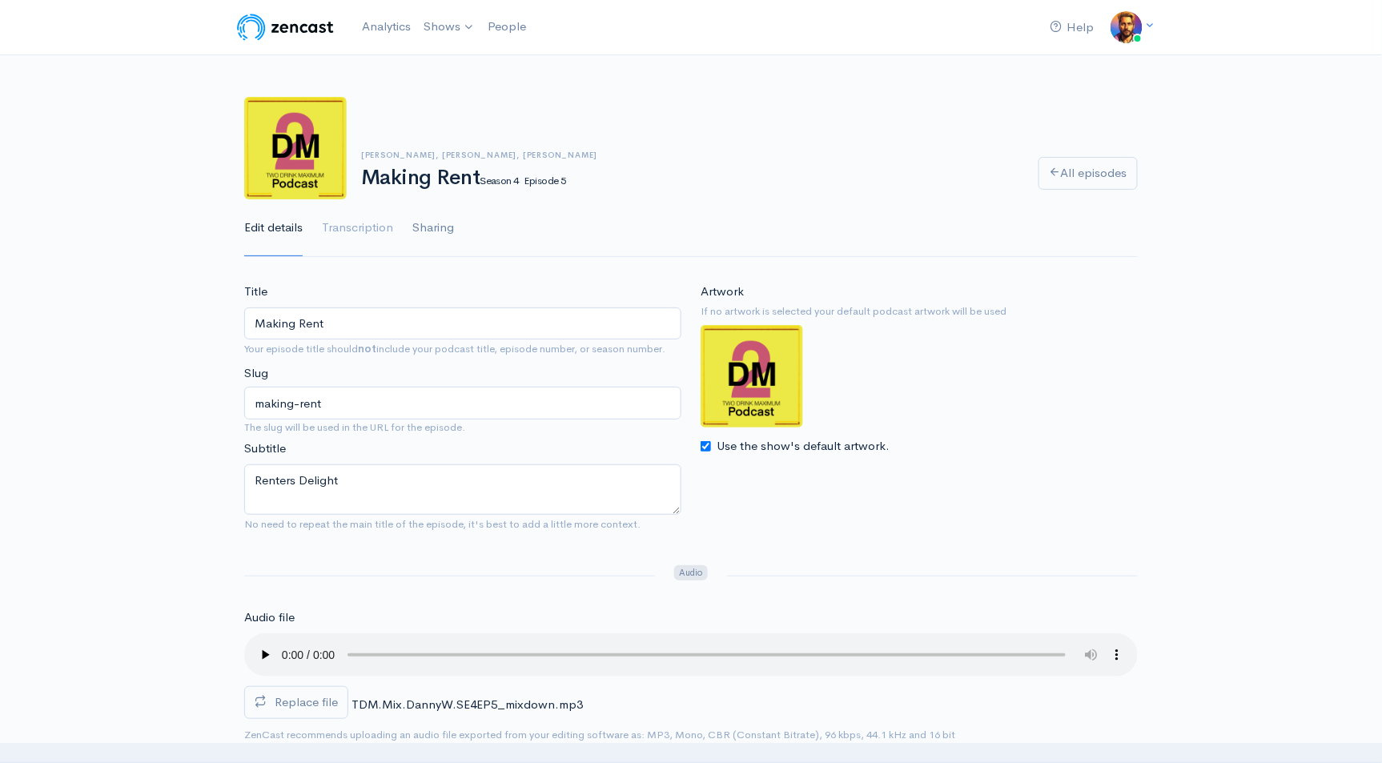
click at [434, 222] on link "Sharing" at bounding box center [433, 228] width 42 height 58
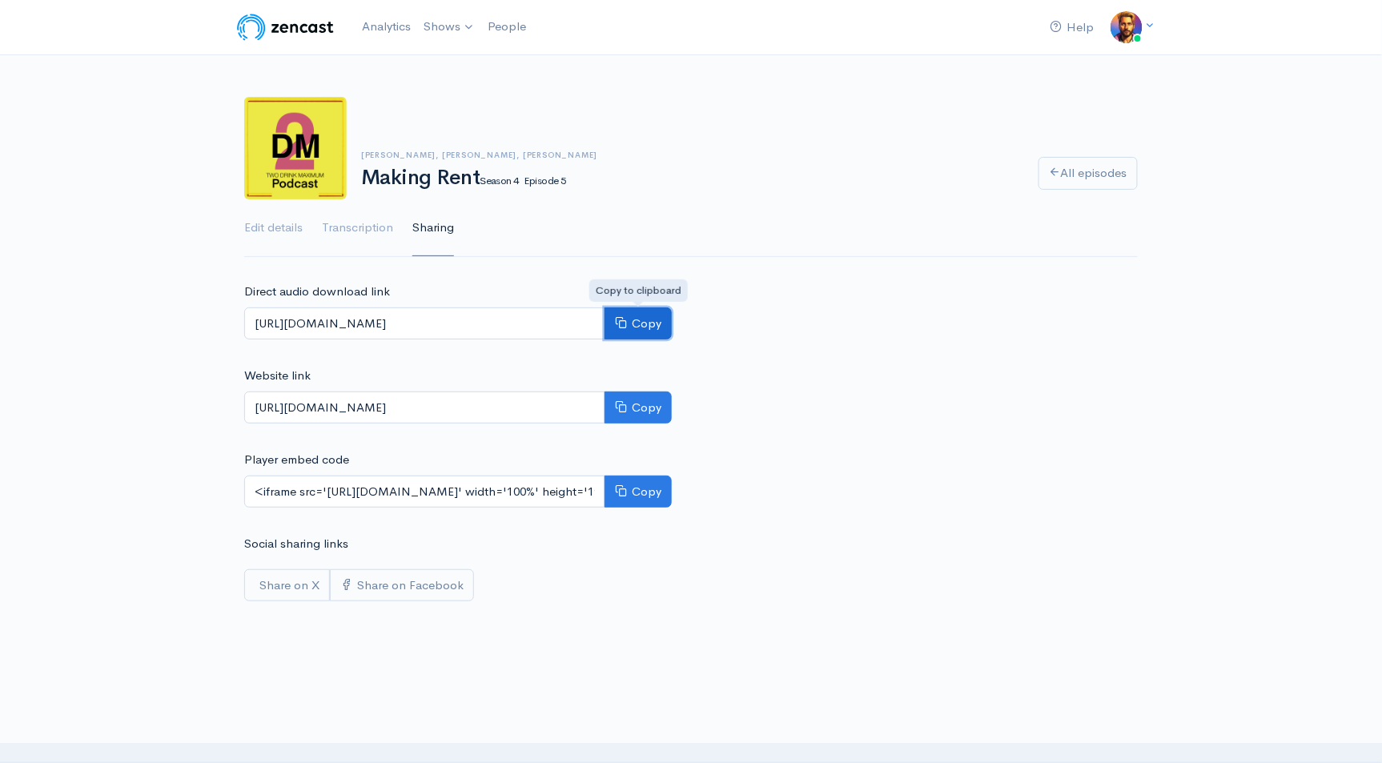
click at [633, 326] on button "Copy" at bounding box center [638, 324] width 67 height 33
click at [446, 29] on link "Shows" at bounding box center [449, 27] width 64 height 35
click at [641, 317] on button "Copy" at bounding box center [638, 324] width 67 height 33
click at [439, 28] on link "Shows" at bounding box center [449, 27] width 64 height 35
click at [437, 54] on link "Two Drink Maximum" at bounding box center [492, 66] width 148 height 28
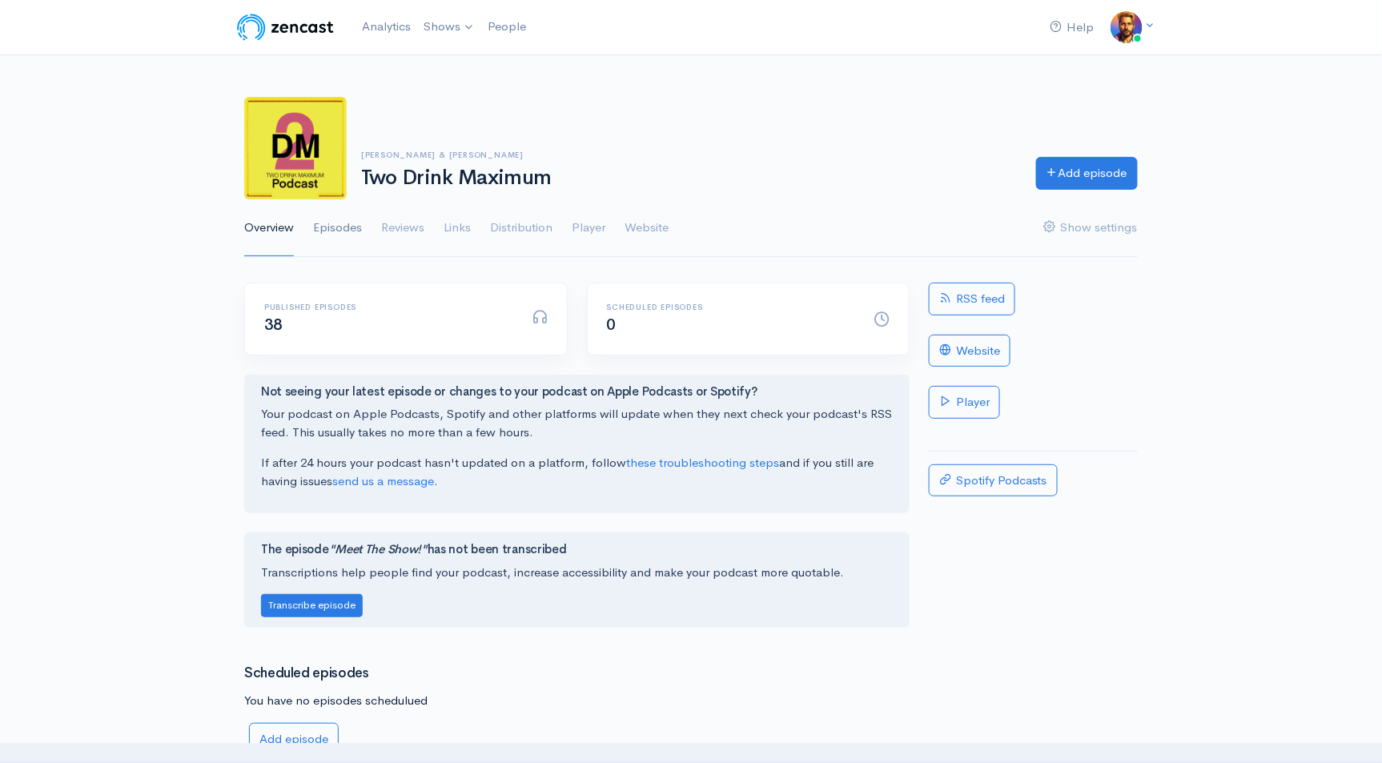
click at [349, 224] on link "Episodes" at bounding box center [337, 228] width 49 height 58
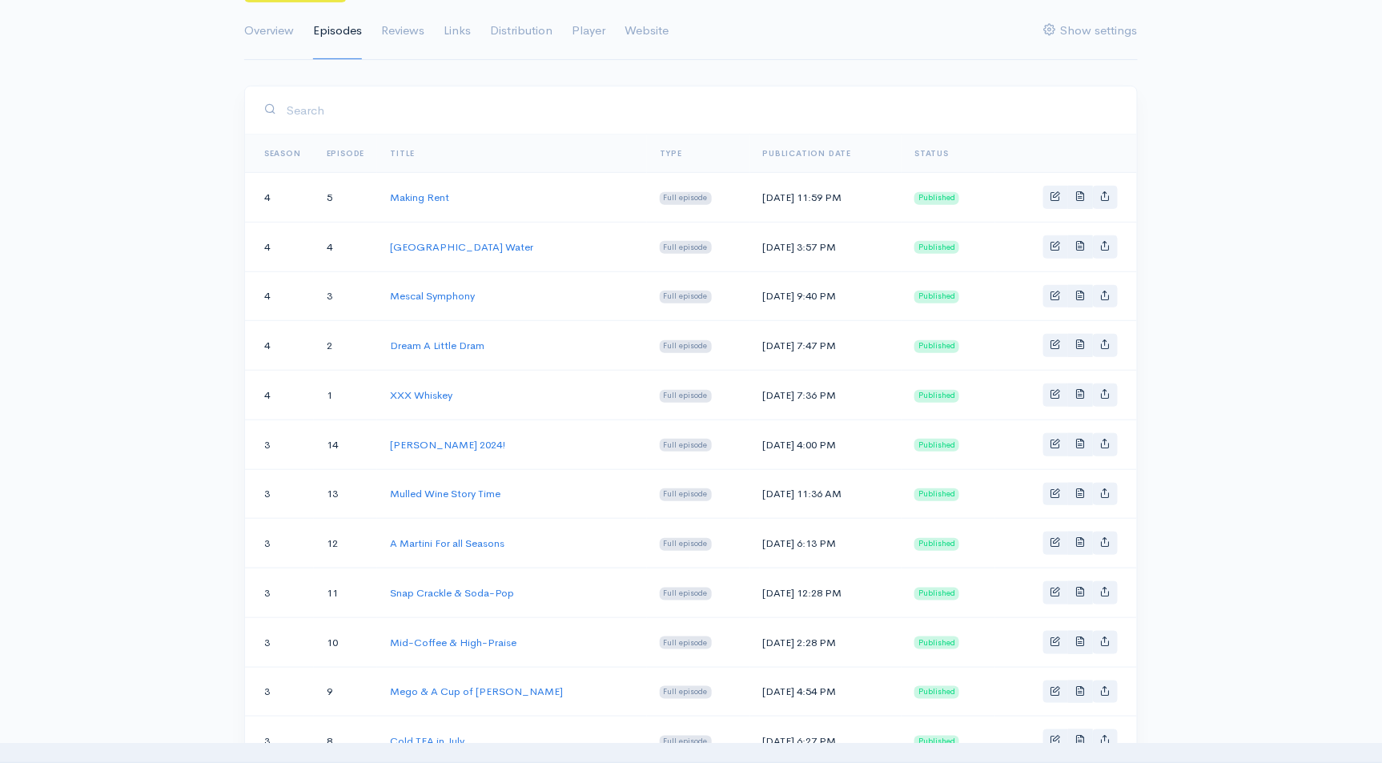
scroll to position [237, 0]
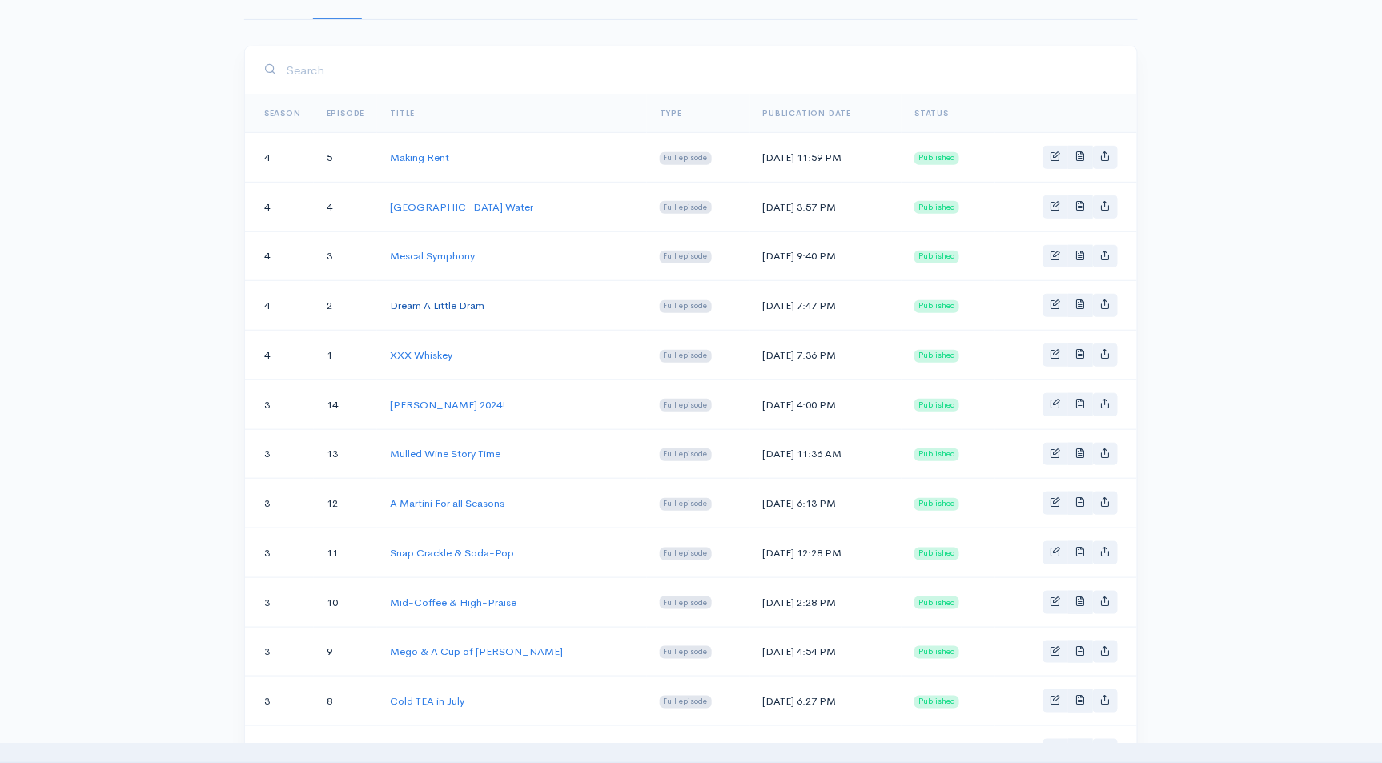
click at [427, 307] on link "Dream A Little Dram" at bounding box center [437, 306] width 94 height 14
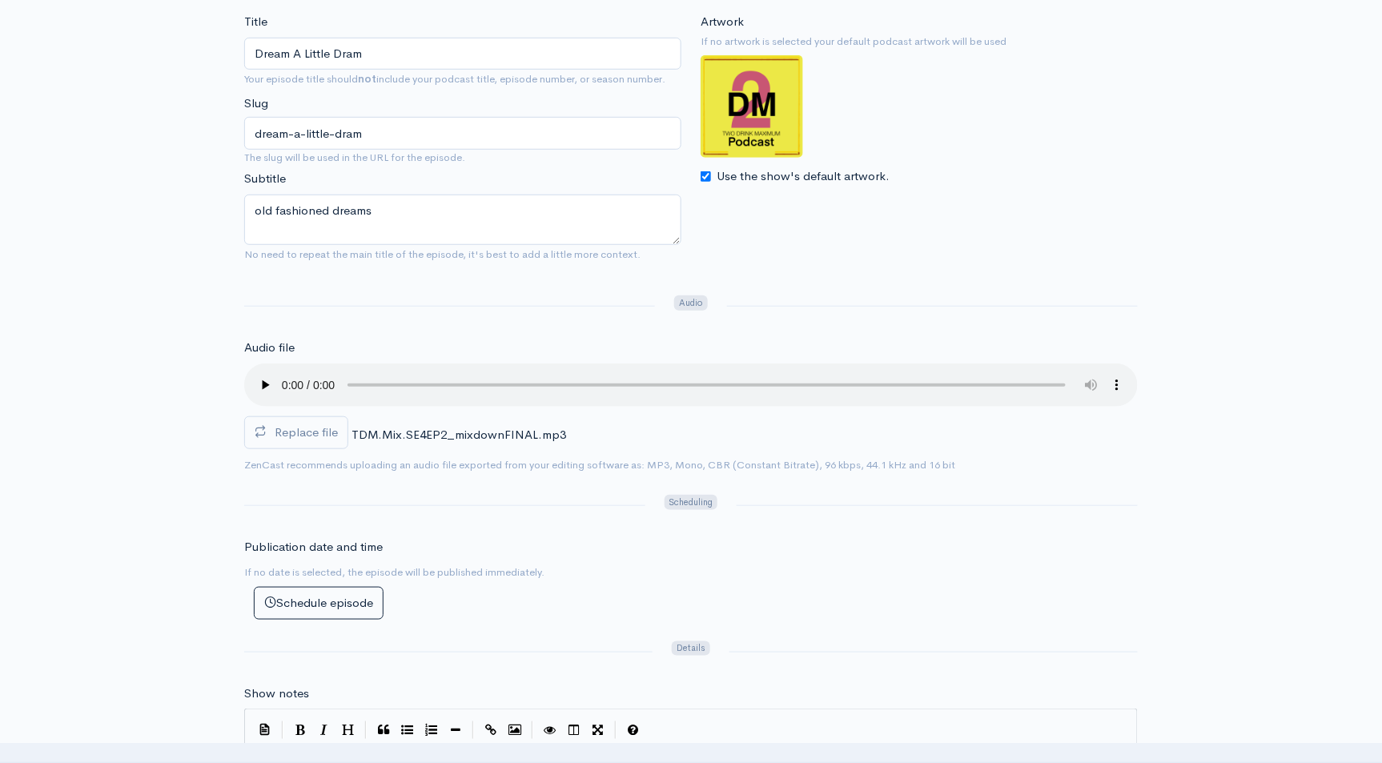
scroll to position [237, 0]
